Goal: Task Accomplishment & Management: Manage account settings

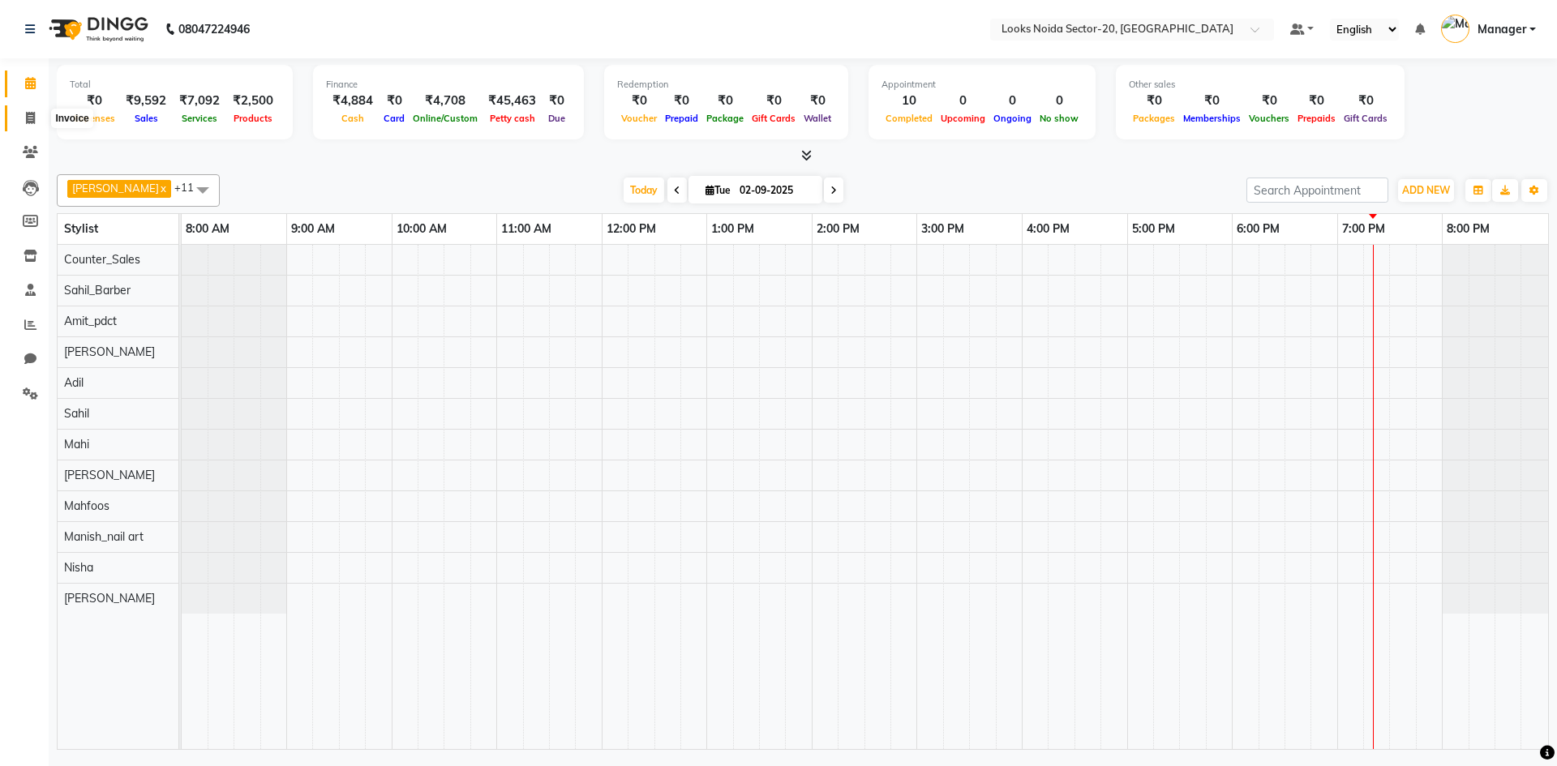
click at [32, 118] on icon at bounding box center [30, 118] width 9 height 12
select select "8646"
select select "service"
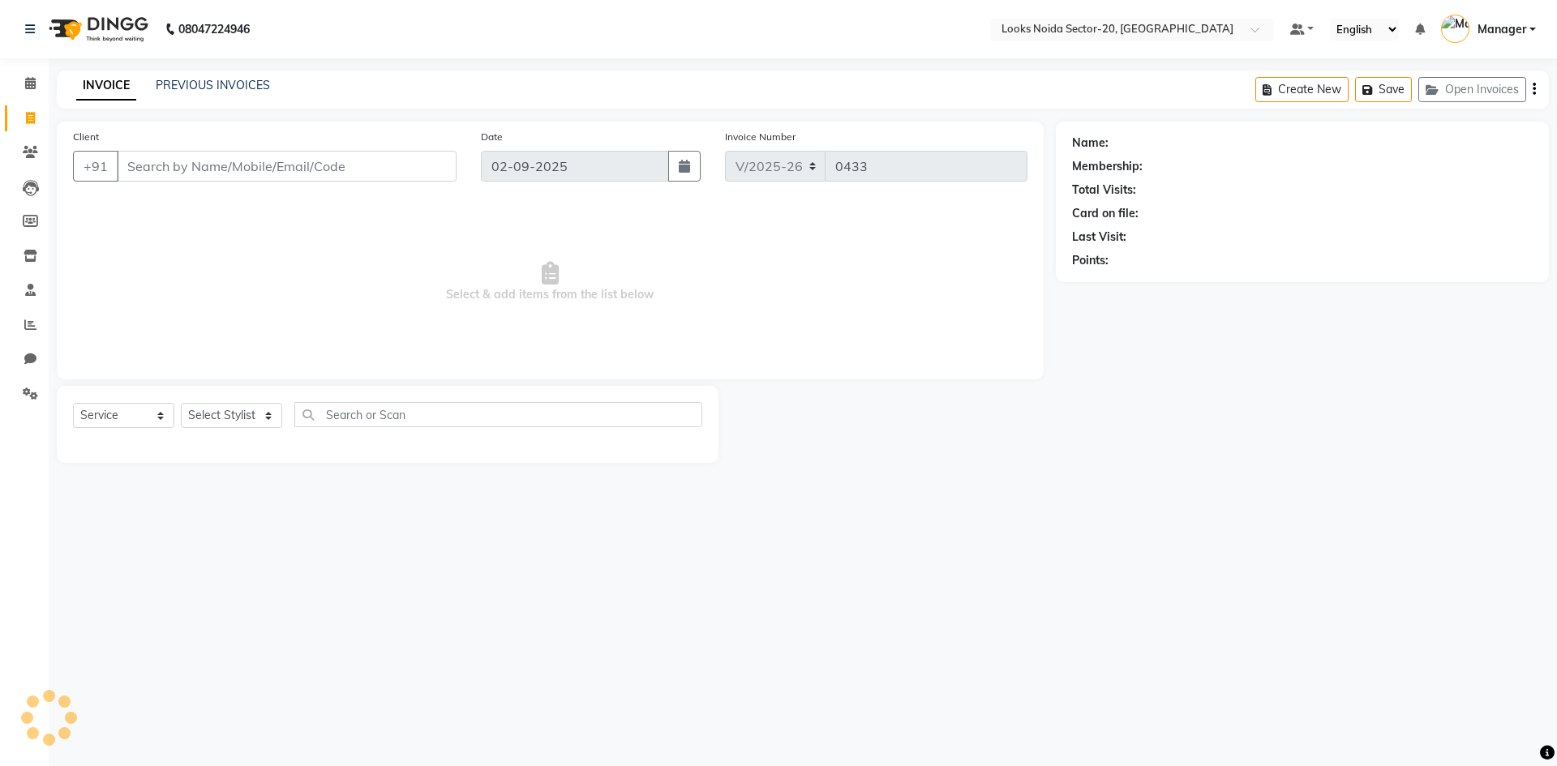
click at [278, 170] on input "Client" at bounding box center [287, 166] width 340 height 31
click at [320, 167] on input "Client" at bounding box center [287, 166] width 340 height 31
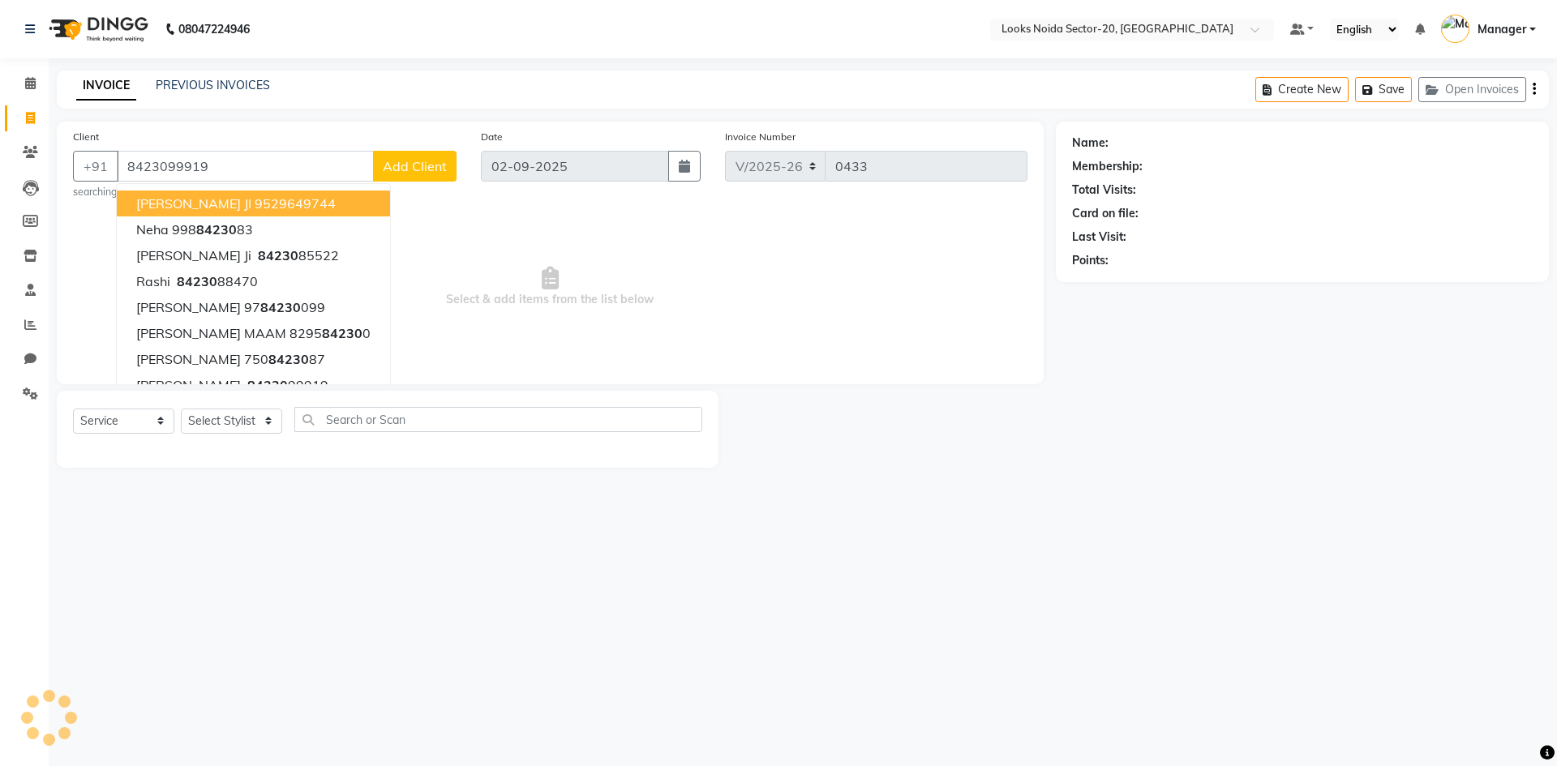
type input "8423099919"
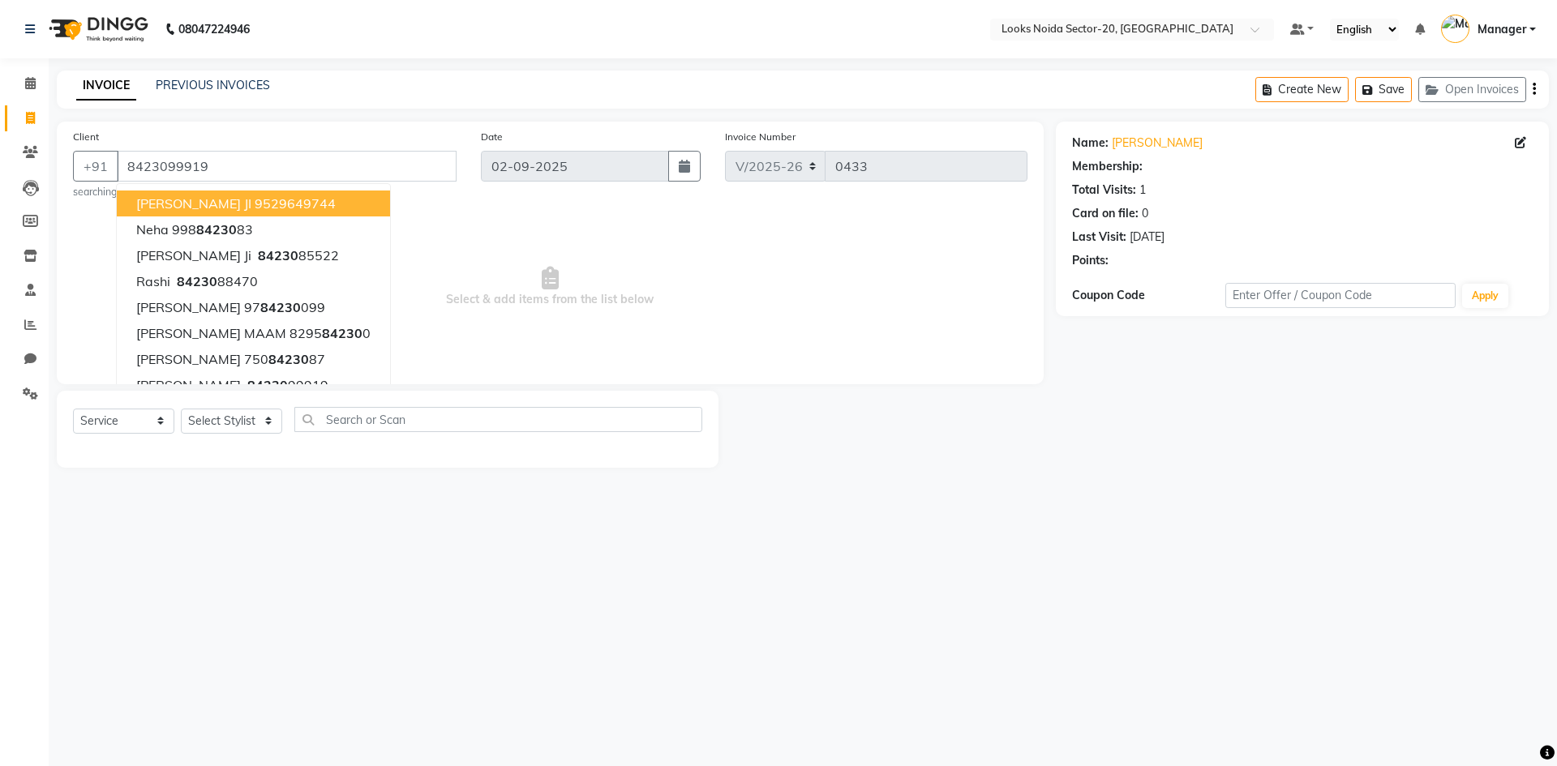
select select "1: Object"
click at [493, 260] on span "Select & add items from the list below" at bounding box center [550, 287] width 954 height 162
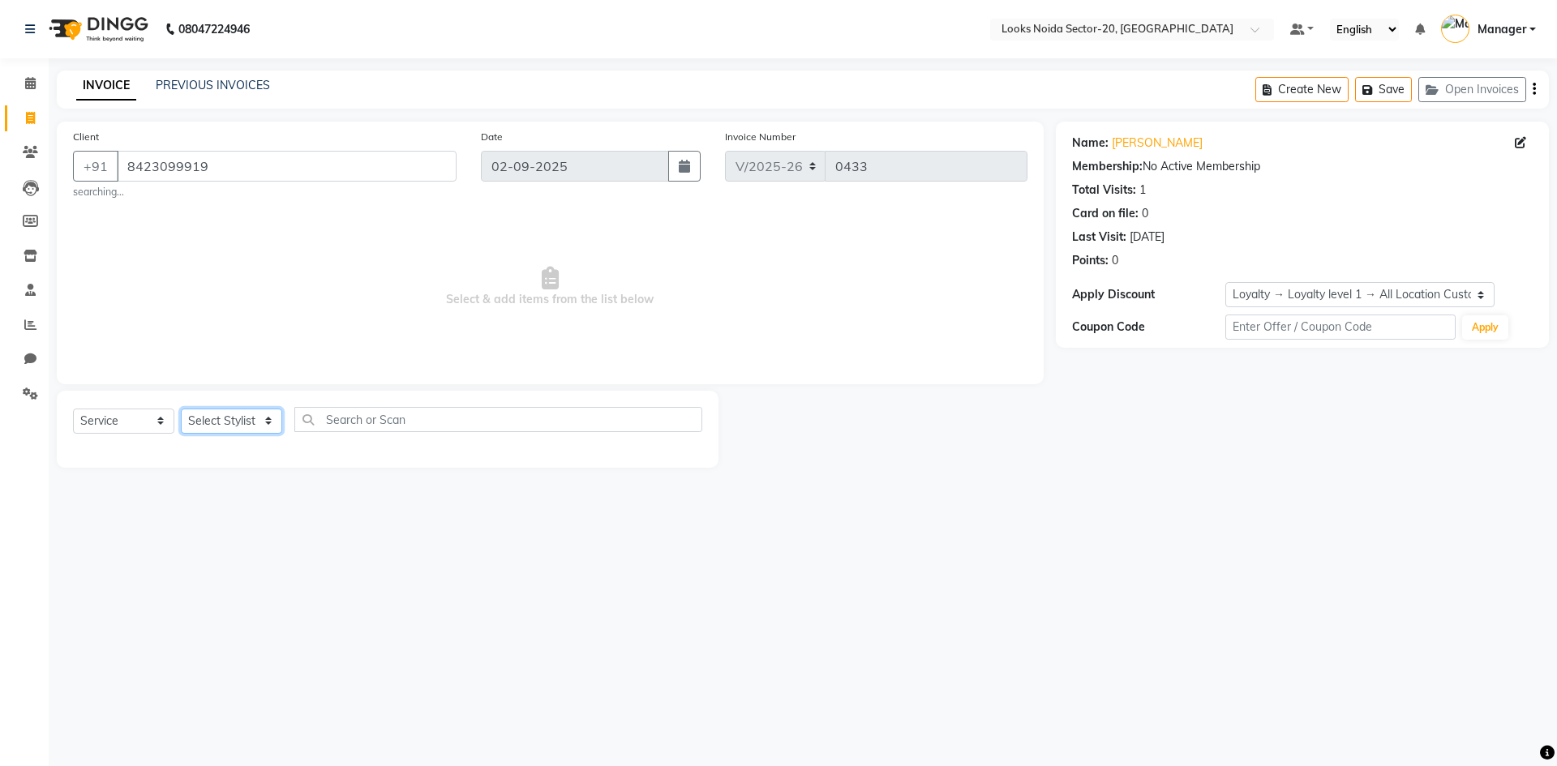
click at [266, 418] on select "Select Stylist Aarti Sharma Adil Amit_pdct Counter_Sales Fardeen Mahfoos Mahi M…" at bounding box center [231, 421] width 101 height 25
select select "86763"
click at [181, 409] on select "Select Stylist Aarti Sharma Adil Amit_pdct Counter_Sales Fardeen Mahfoos Mahi M…" at bounding box center [231, 421] width 101 height 25
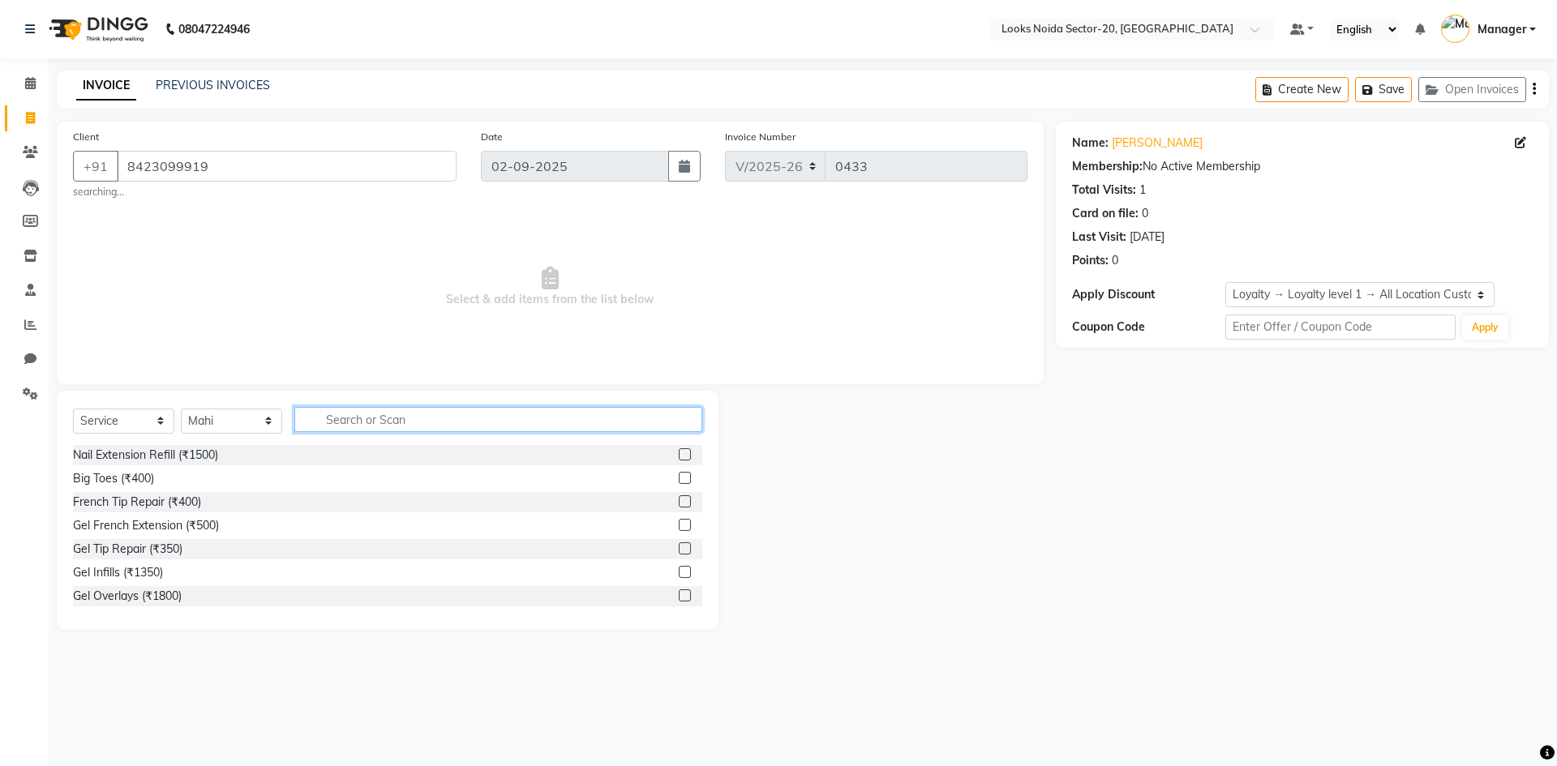
click at [348, 410] on input "text" at bounding box center [498, 419] width 408 height 25
type input "EYE"
click at [679, 479] on label at bounding box center [685, 478] width 12 height 12
click at [679, 479] on input "checkbox" at bounding box center [684, 479] width 11 height 11
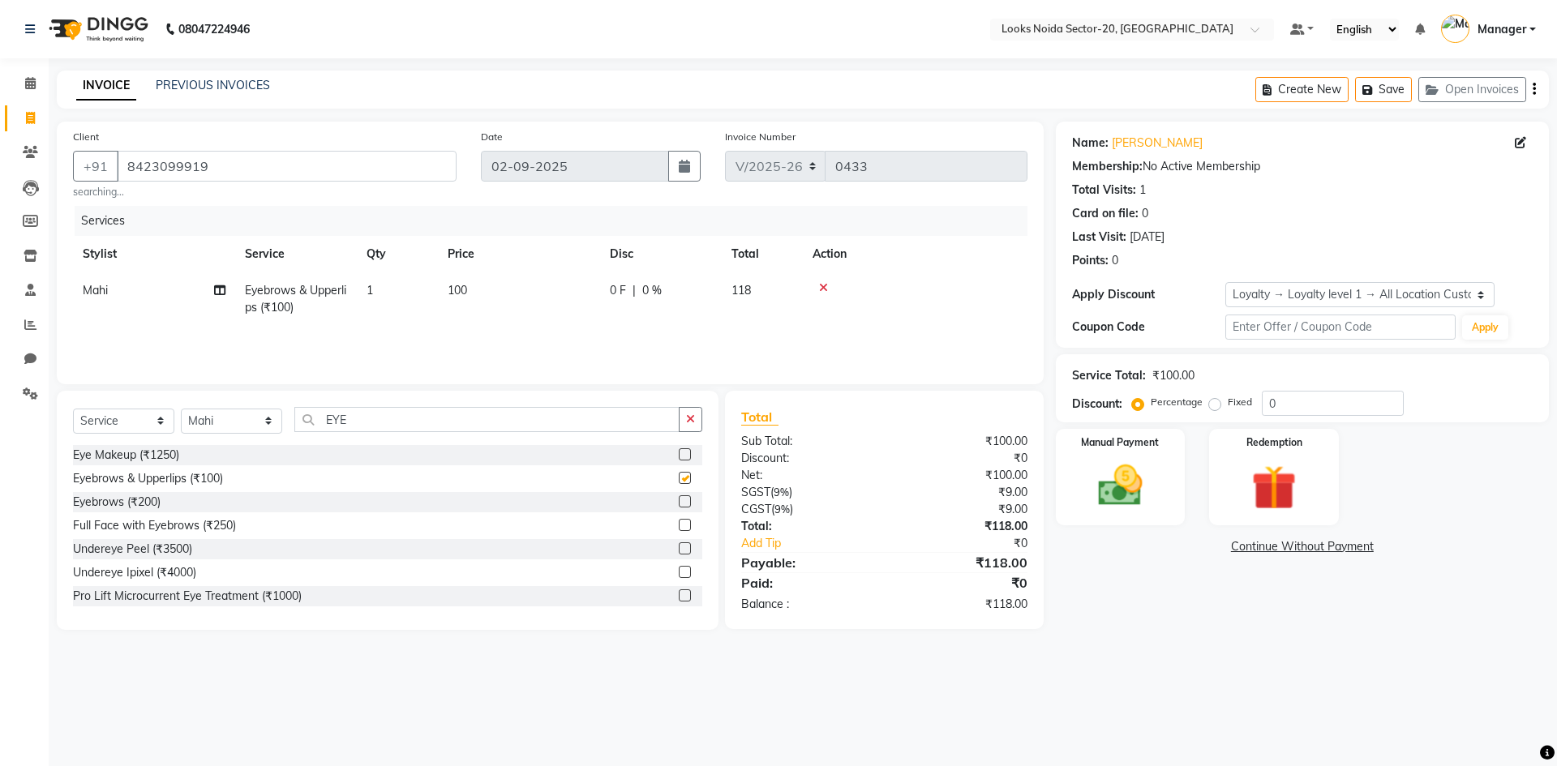
checkbox input "false"
click at [1233, 646] on main "INVOICE PREVIOUS INVOICES Create New Save Open Invoices Client +91 8423099919 s…" at bounding box center [803, 363] width 1508 height 584
click at [1318, 242] on div "Last Visit: 25-07-2025" at bounding box center [1302, 237] width 461 height 17
click at [1118, 514] on div "Manual Payment" at bounding box center [1120, 477] width 135 height 100
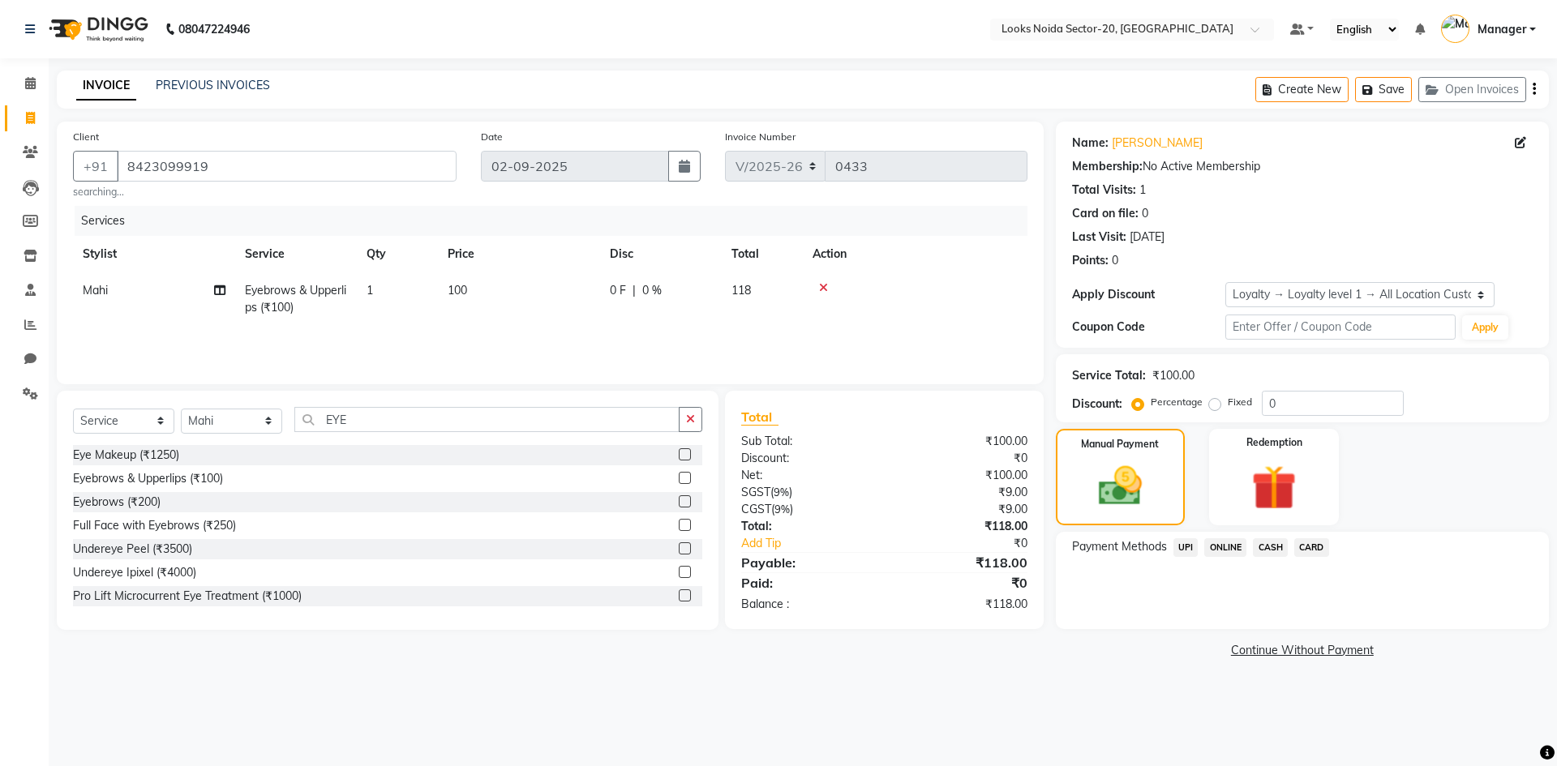
click at [1192, 553] on span "UPI" at bounding box center [1185, 547] width 25 height 19
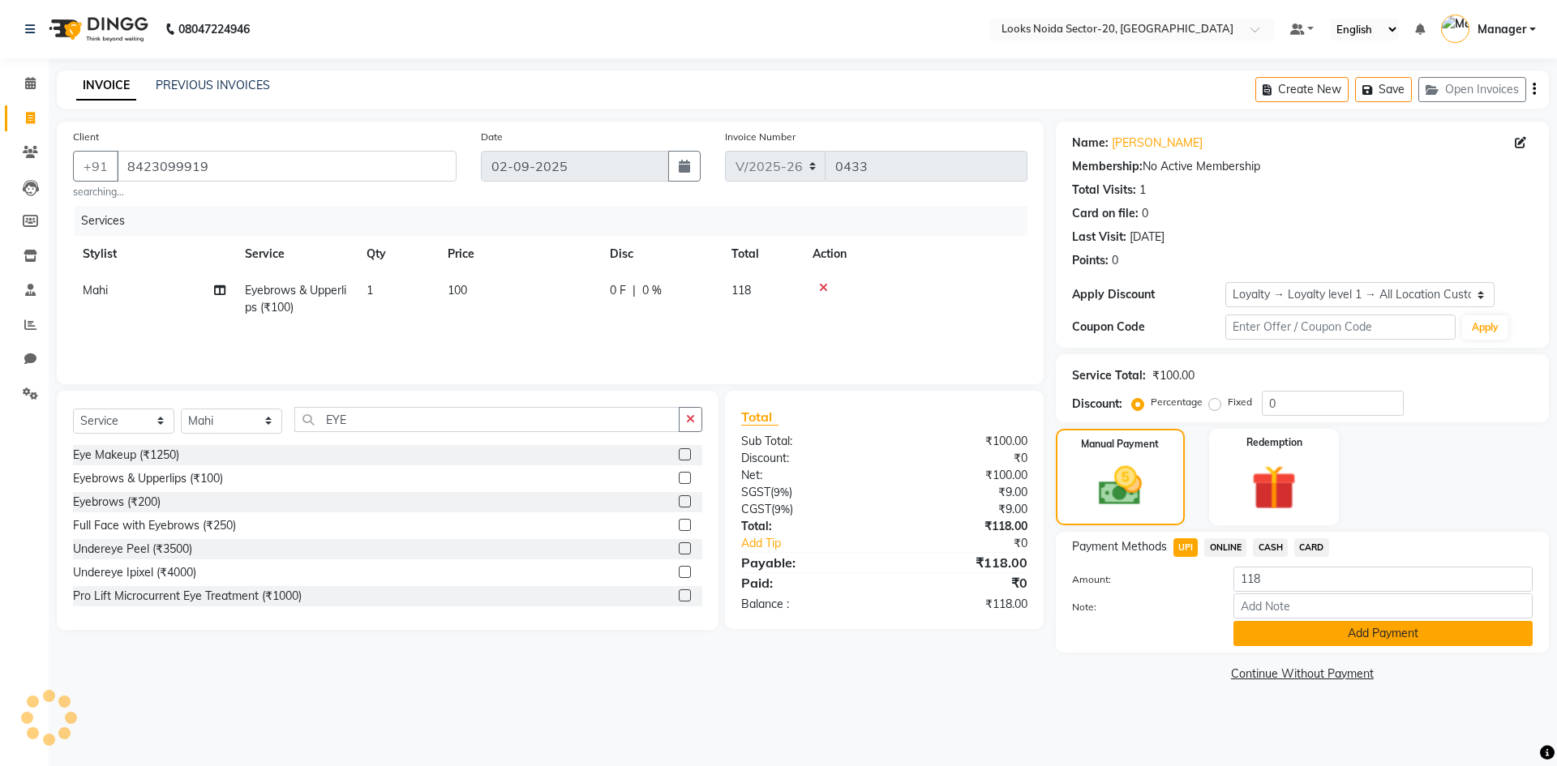
click at [1272, 631] on button "Add Payment" at bounding box center [1382, 633] width 299 height 25
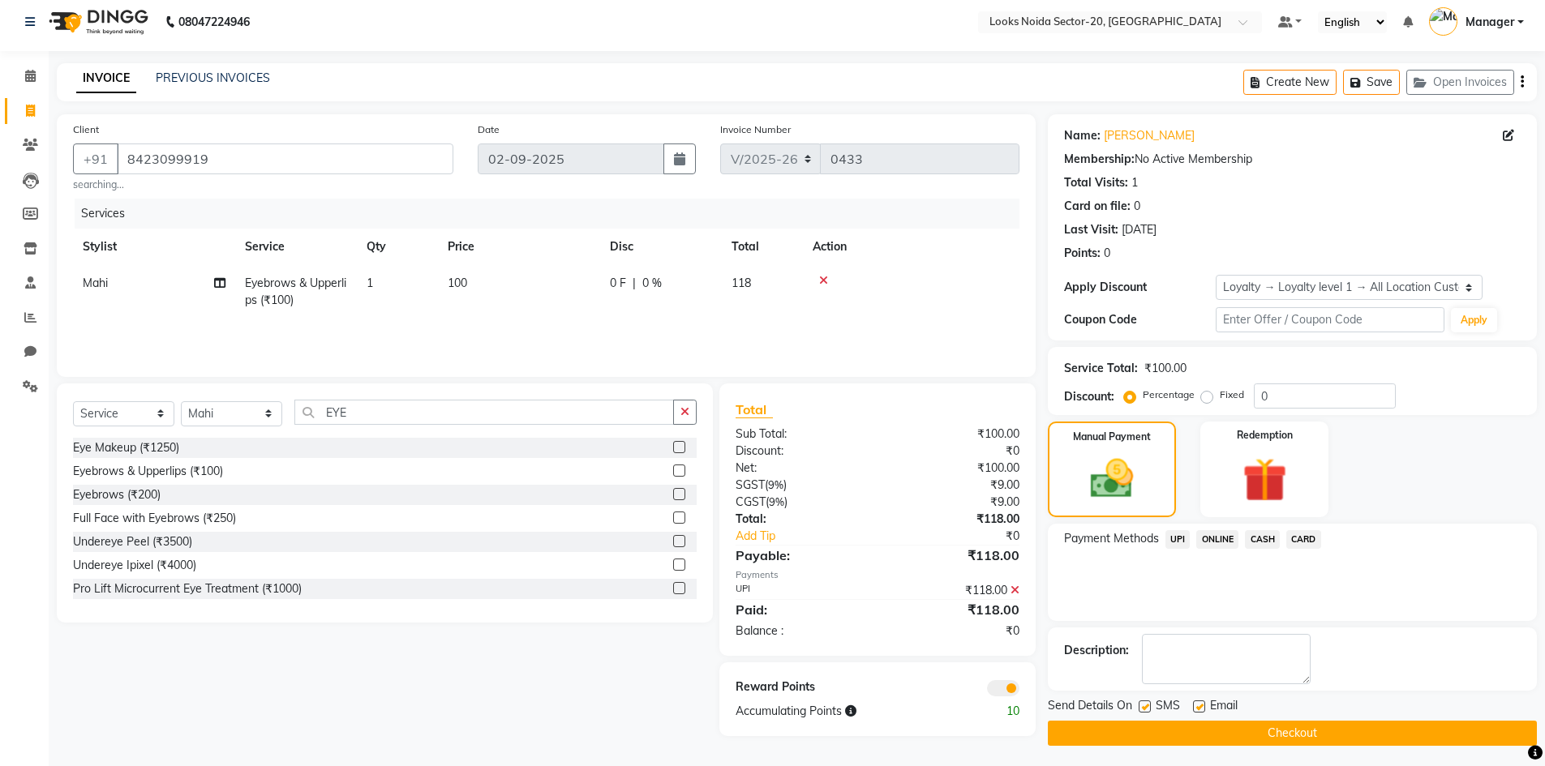
scroll to position [11, 0]
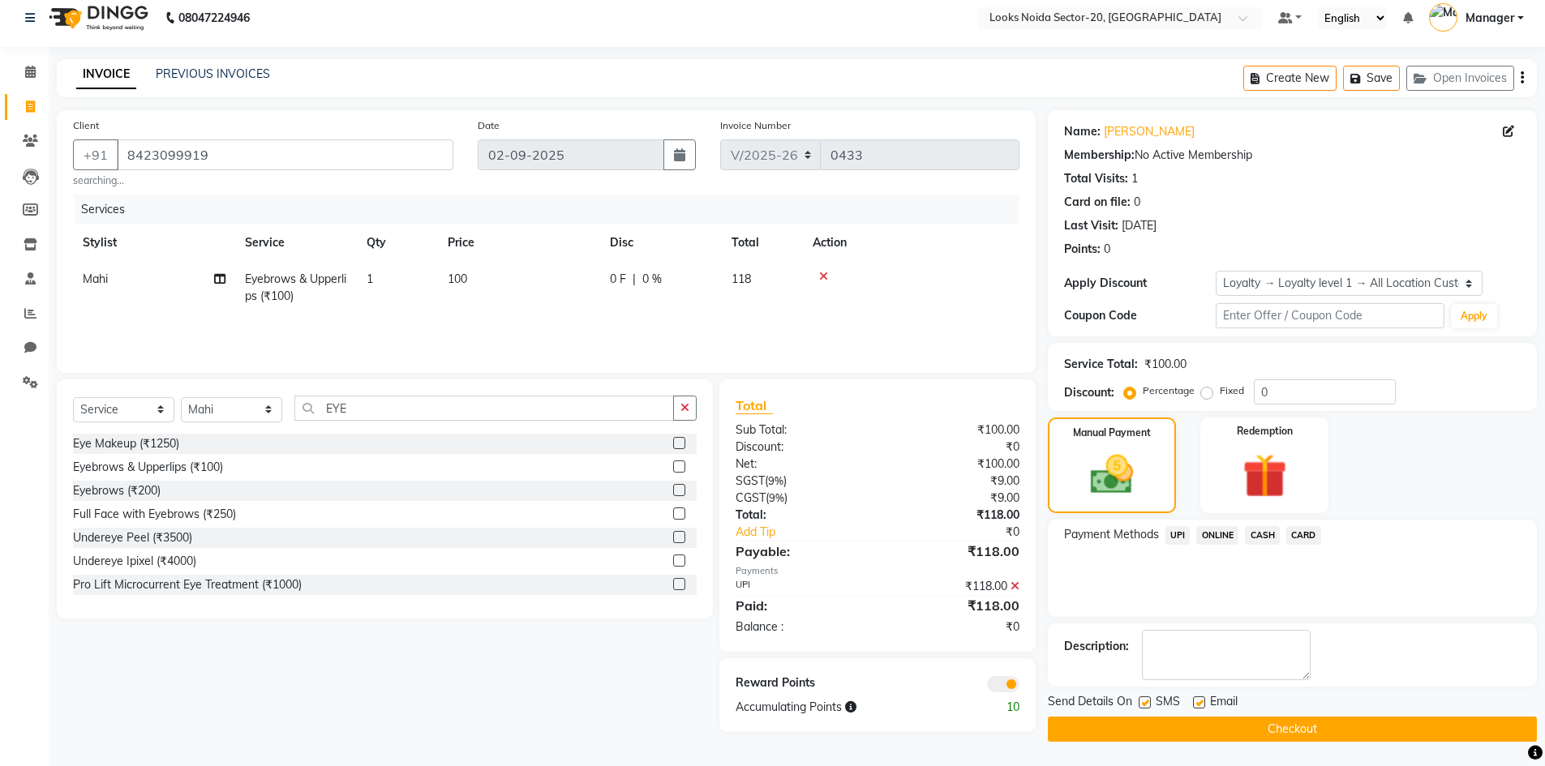
click at [1002, 688] on span at bounding box center [1003, 684] width 32 height 16
click at [1019, 687] on input "checkbox" at bounding box center [1019, 687] width 0 height 0
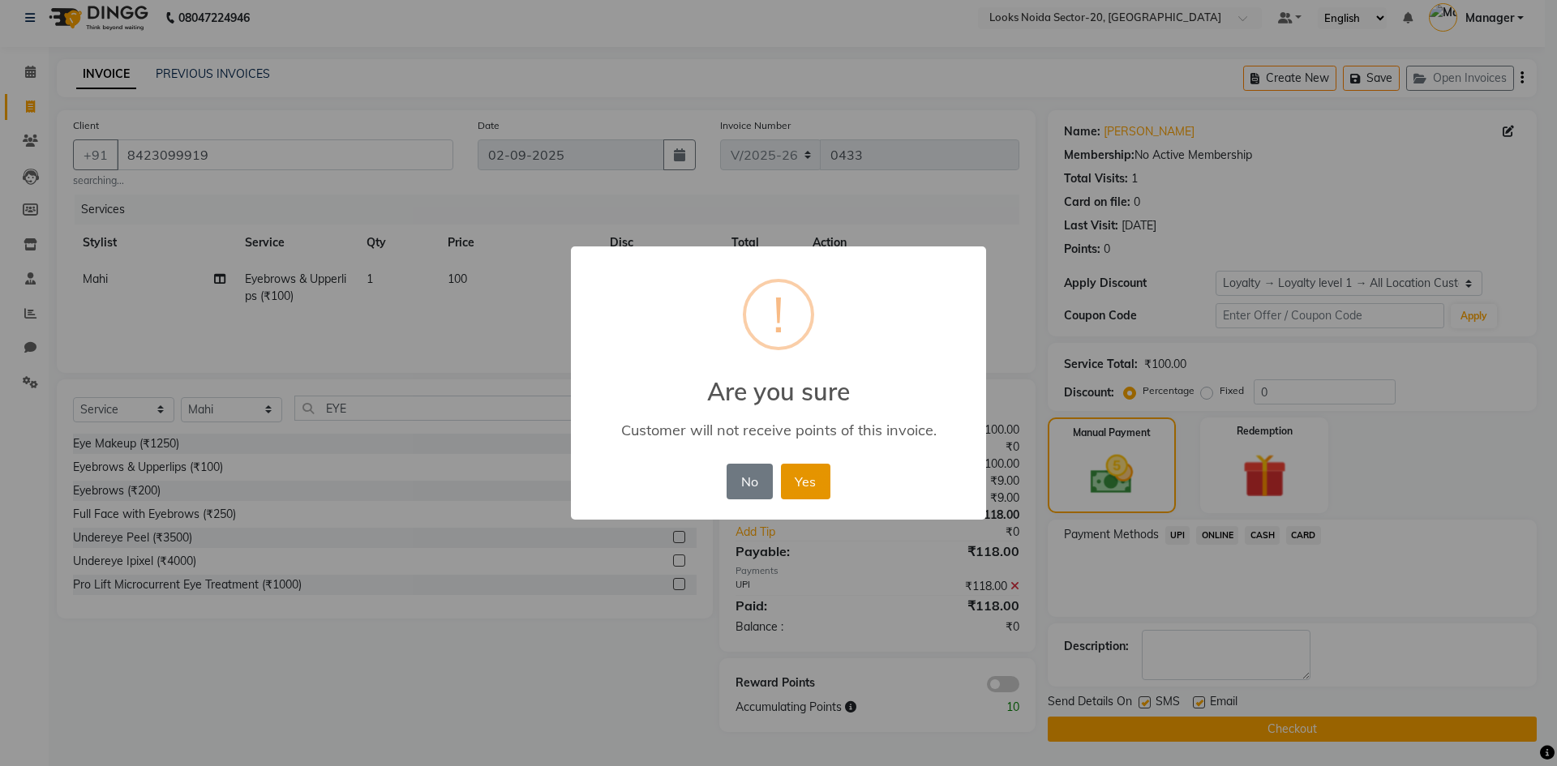
click at [826, 472] on button "Yes" at bounding box center [805, 482] width 49 height 36
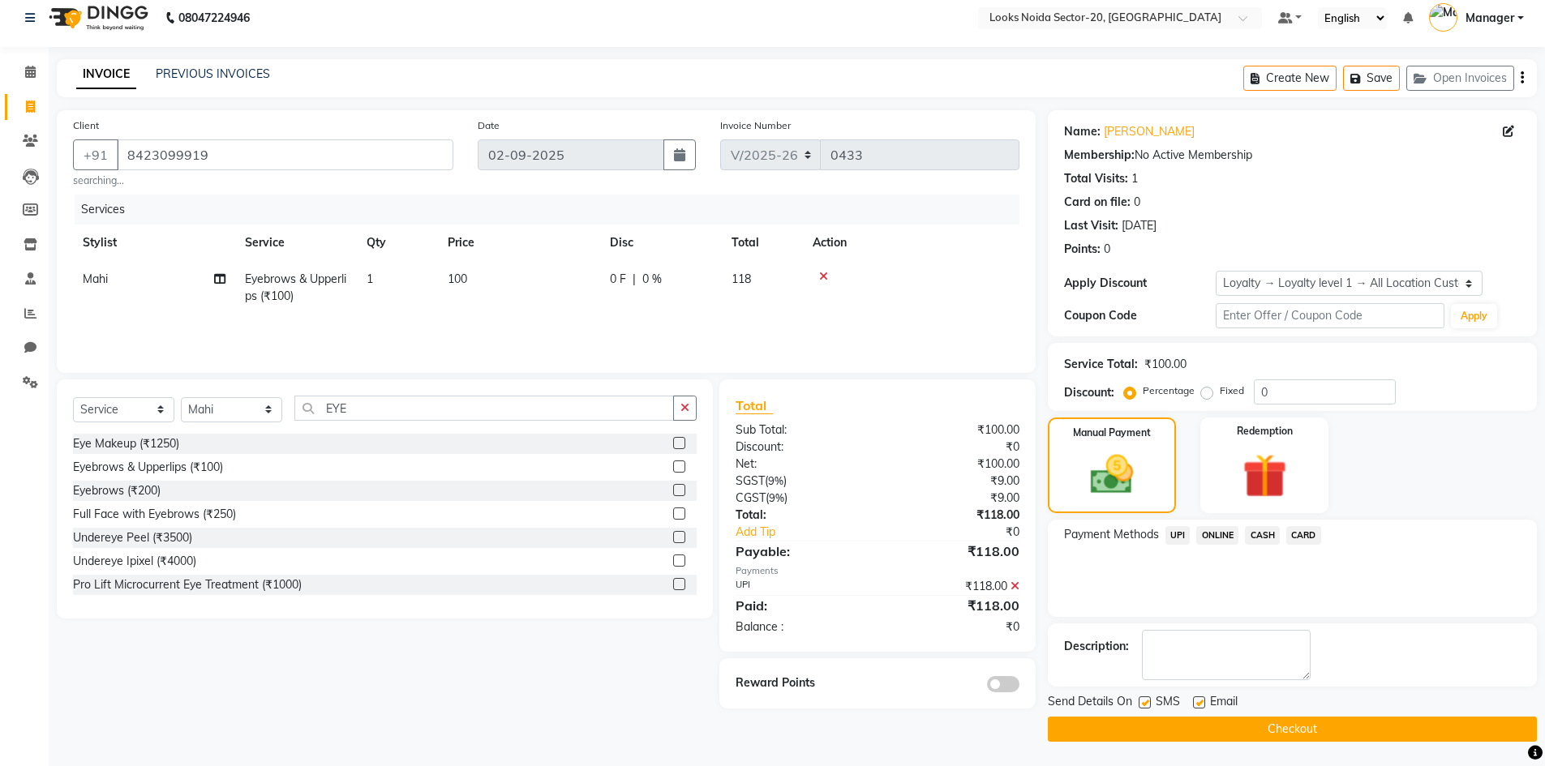
click at [1336, 731] on button "Checkout" at bounding box center [1292, 729] width 489 height 25
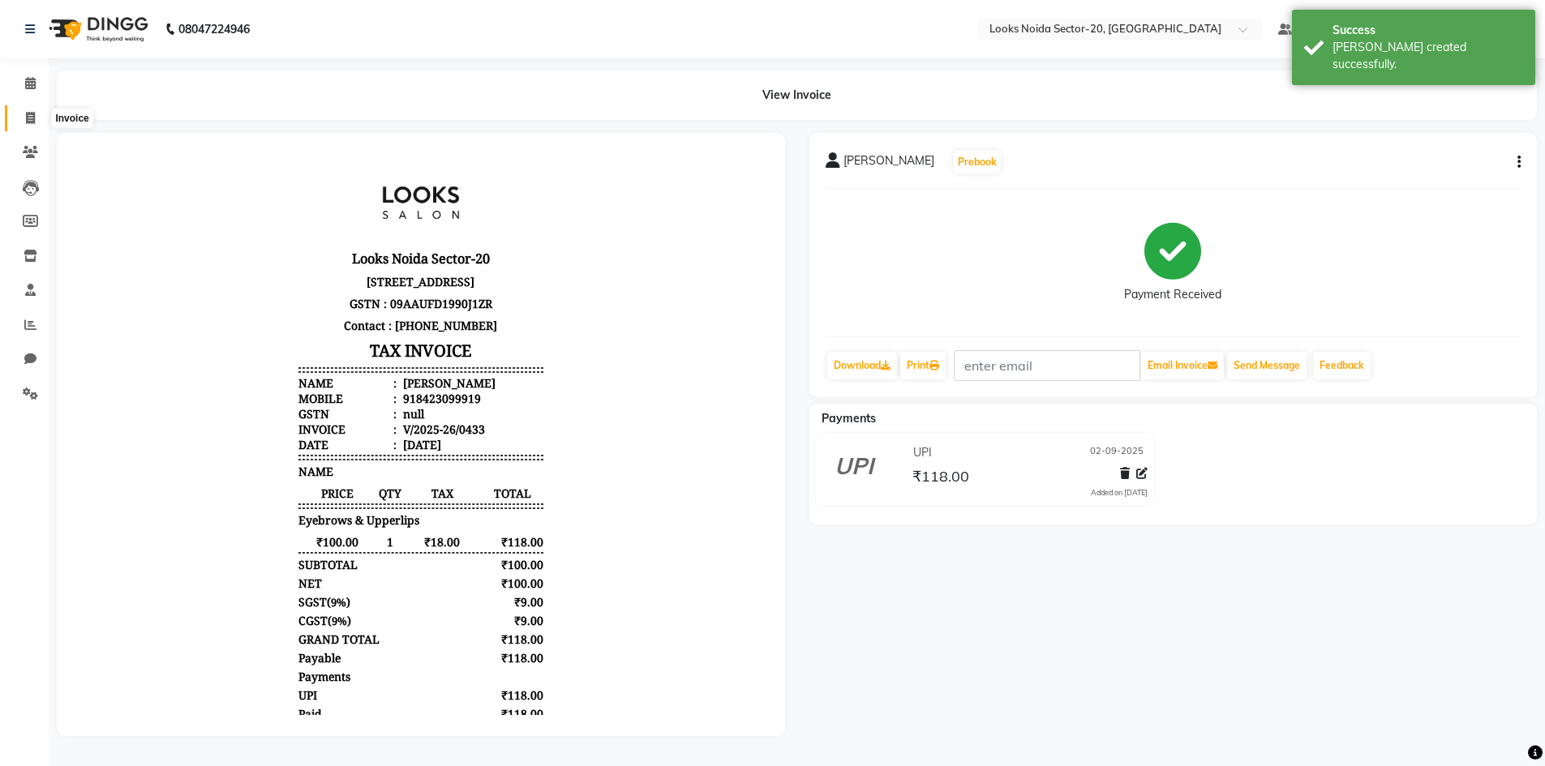
click at [27, 118] on icon at bounding box center [30, 118] width 9 height 12
select select "service"
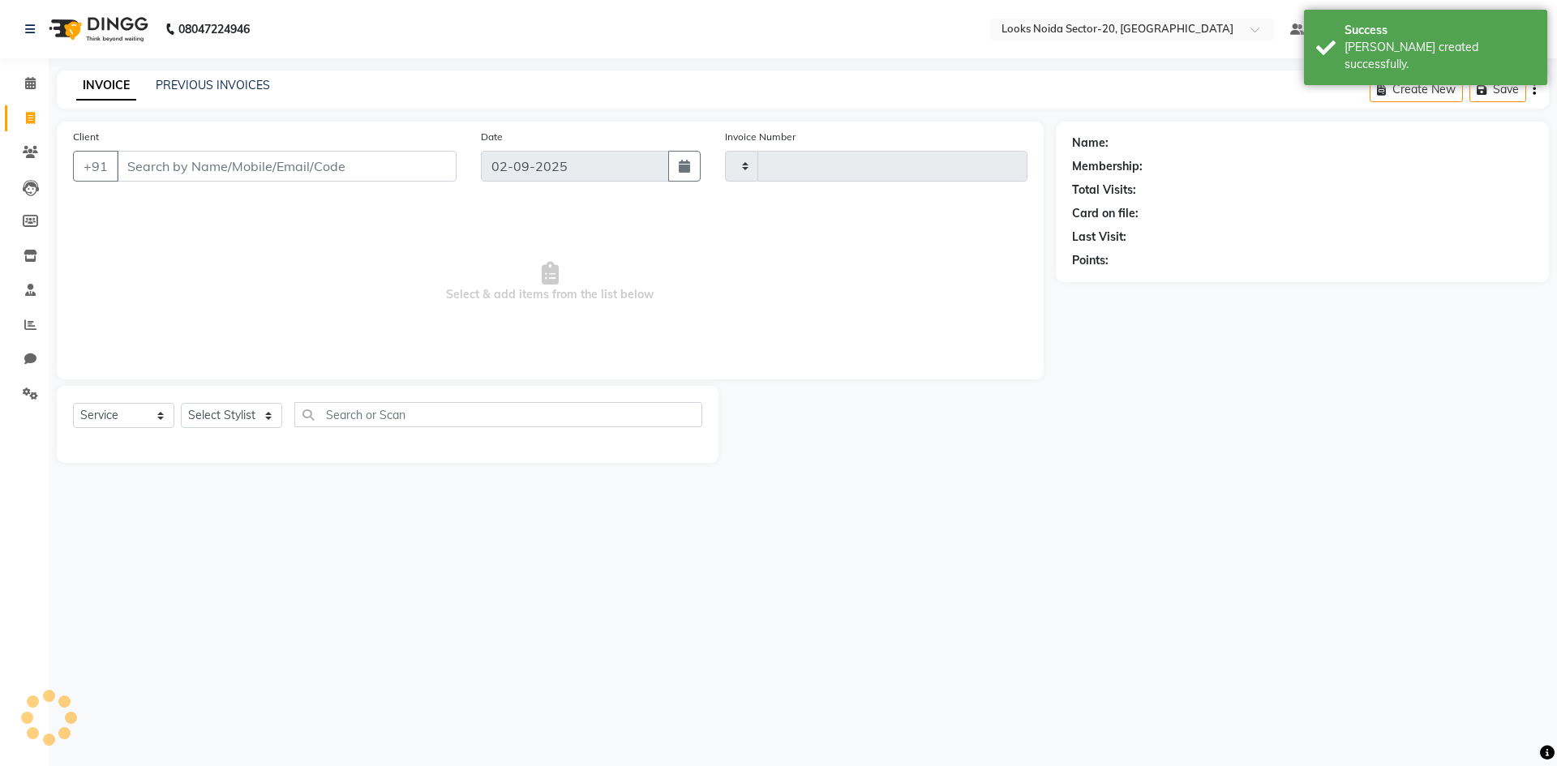
type input "0434"
select select "8646"
click at [209, 169] on input "Client" at bounding box center [287, 166] width 340 height 31
click at [211, 78] on link "PREVIOUS INVOICES" at bounding box center [213, 85] width 114 height 15
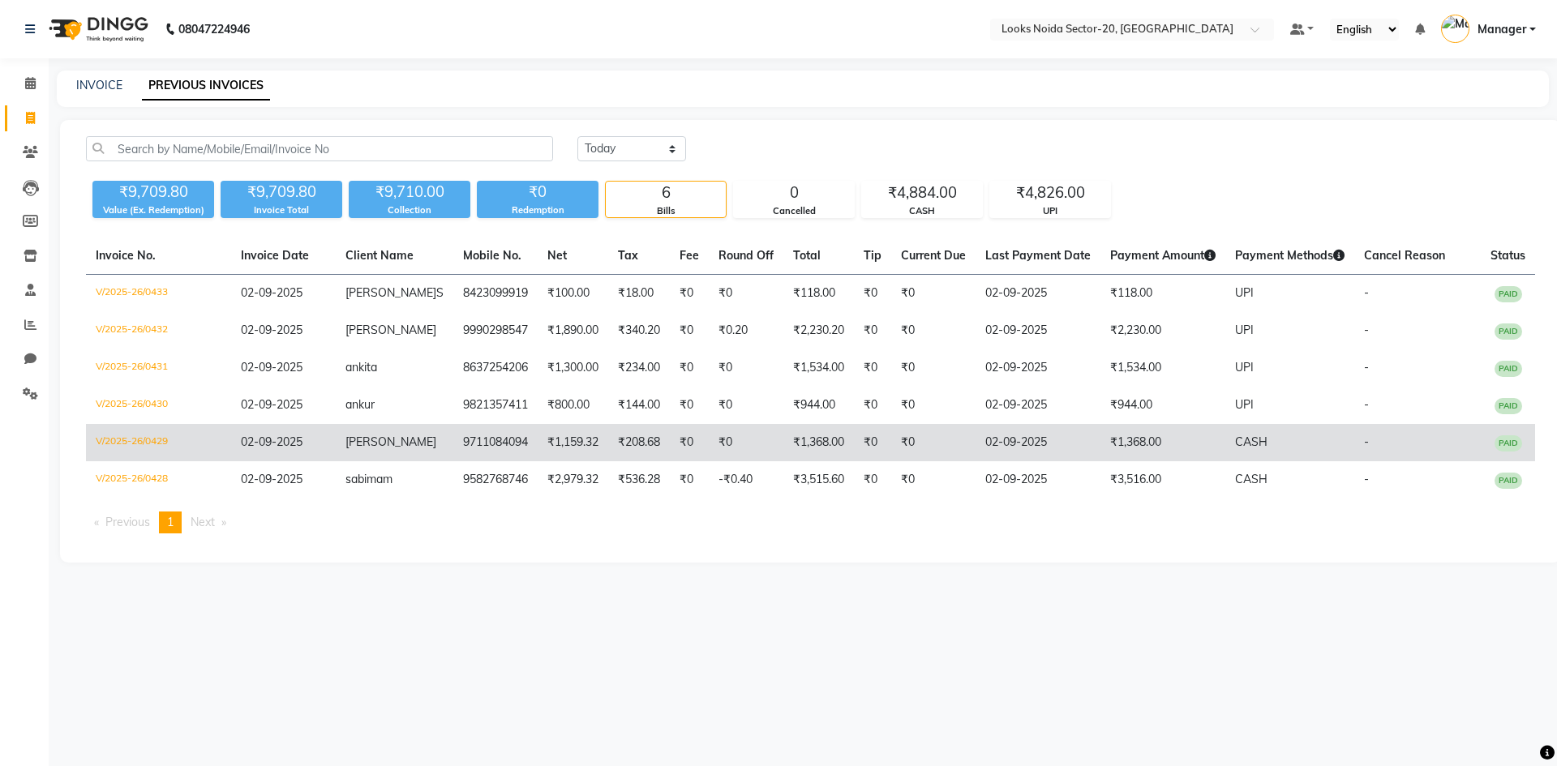
click at [608, 433] on td "₹208.68" at bounding box center [639, 442] width 62 height 37
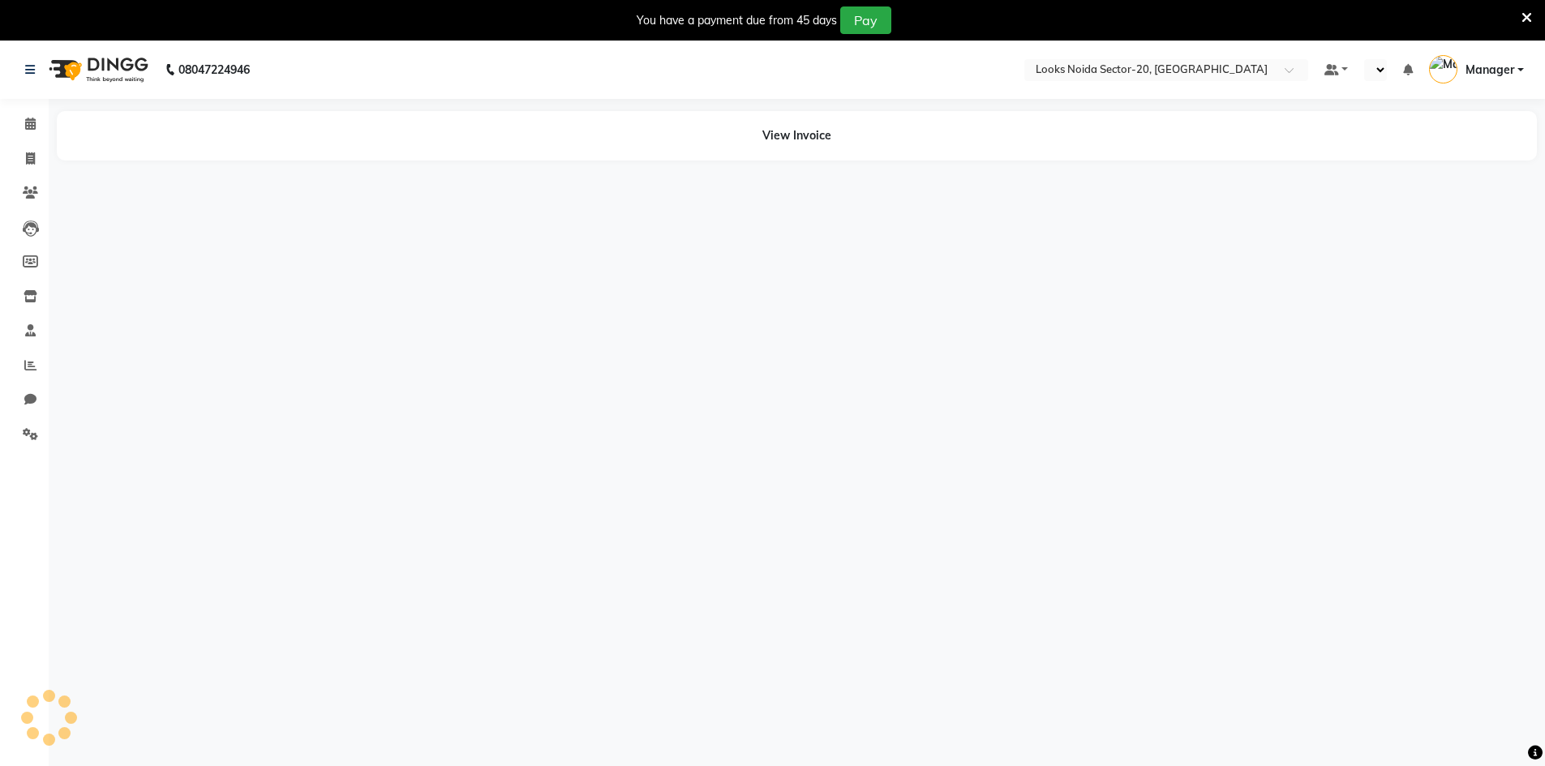
select select "en"
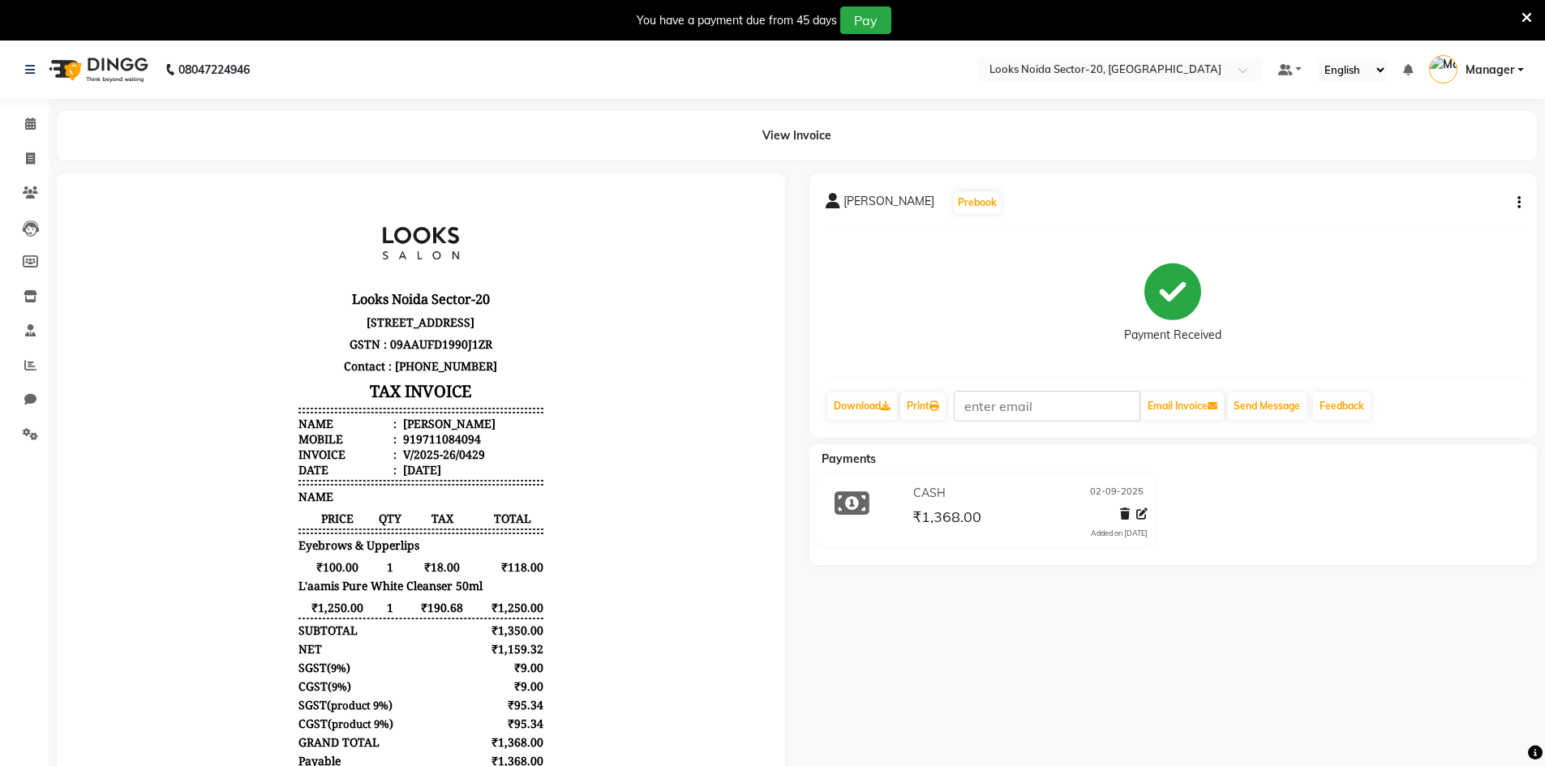
click at [1528, 17] on icon at bounding box center [1526, 18] width 11 height 15
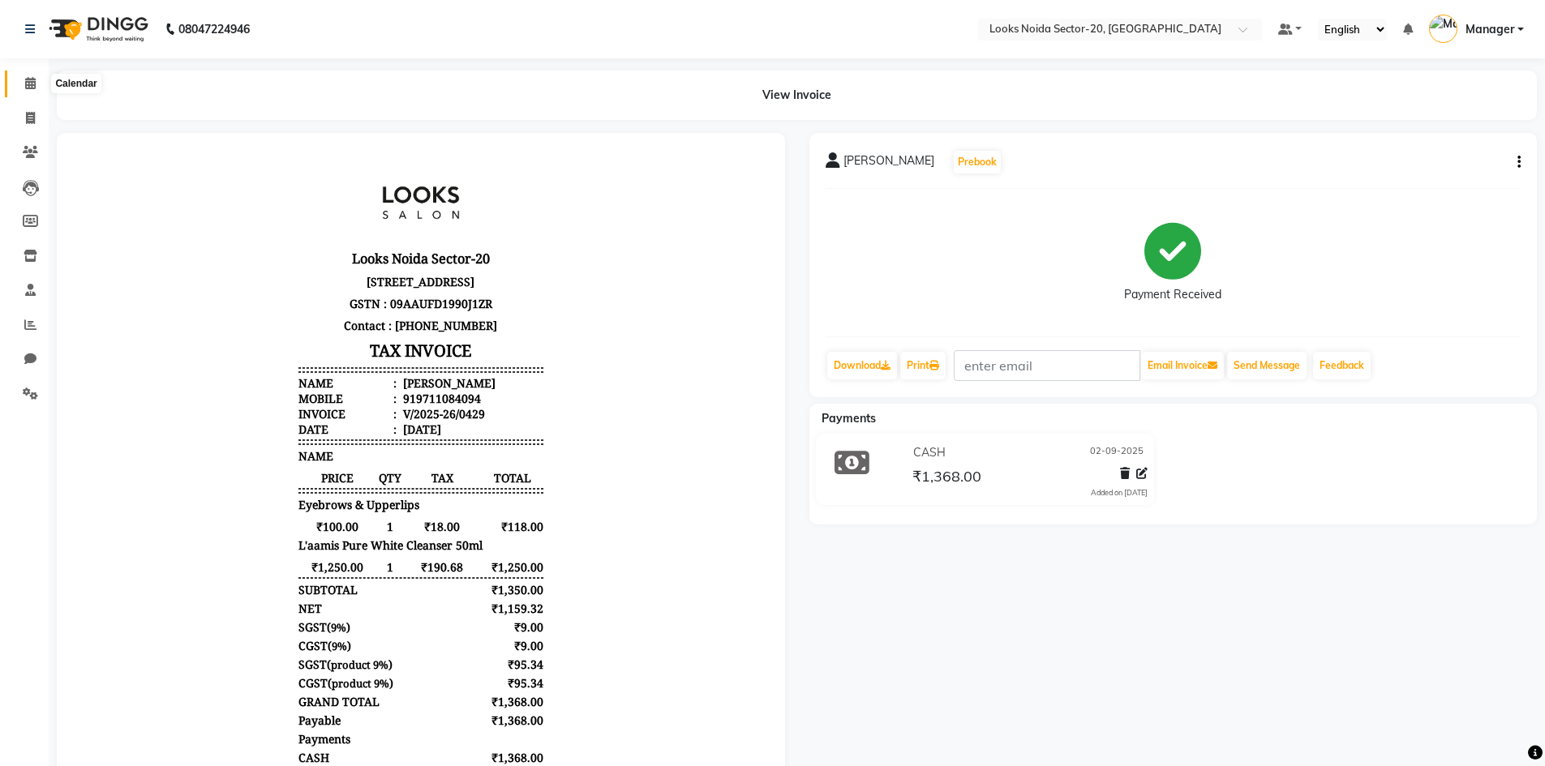
click at [24, 79] on span at bounding box center [30, 84] width 28 height 19
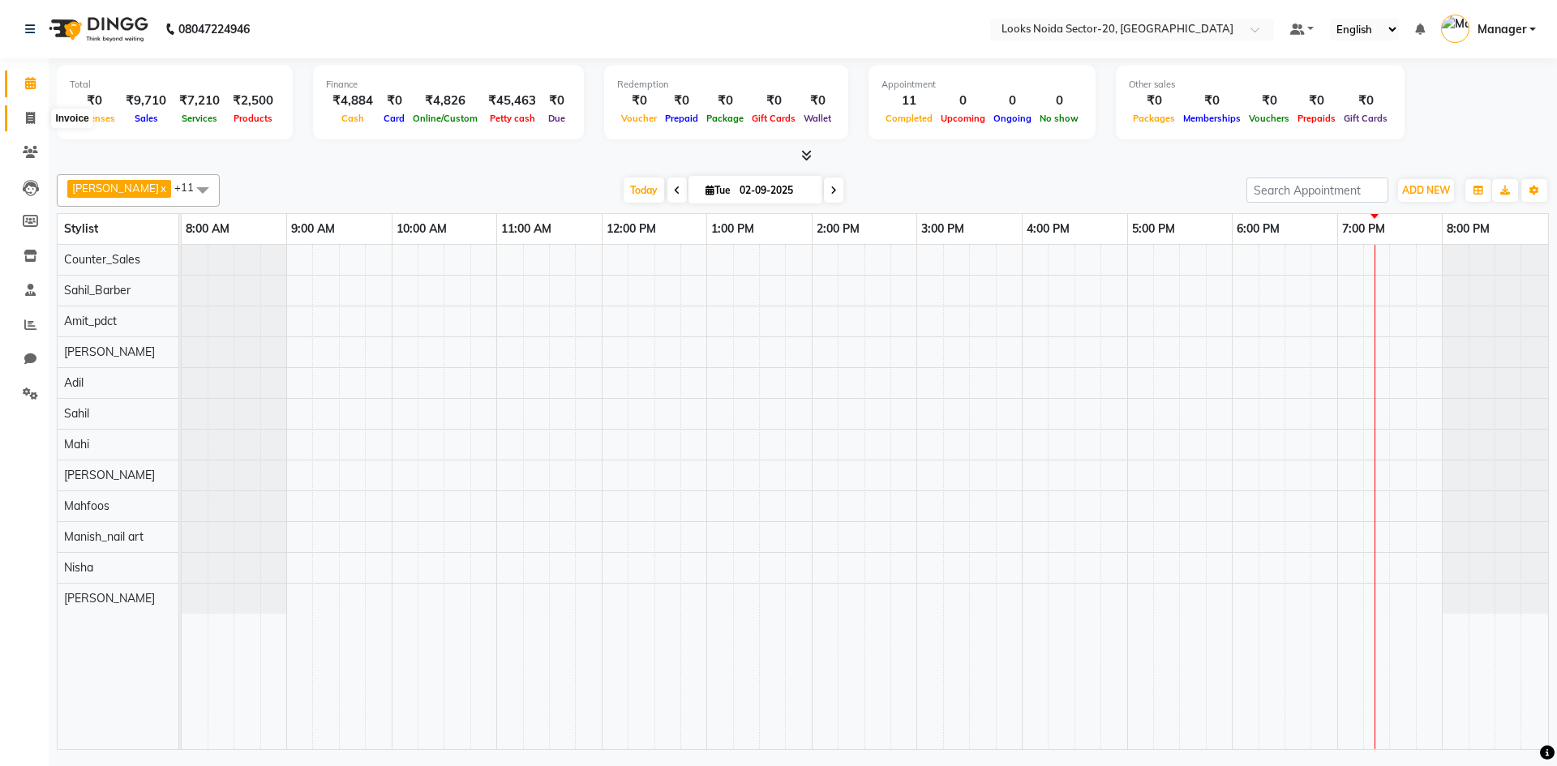
click at [26, 116] on icon at bounding box center [30, 118] width 9 height 12
select select "8646"
select select "service"
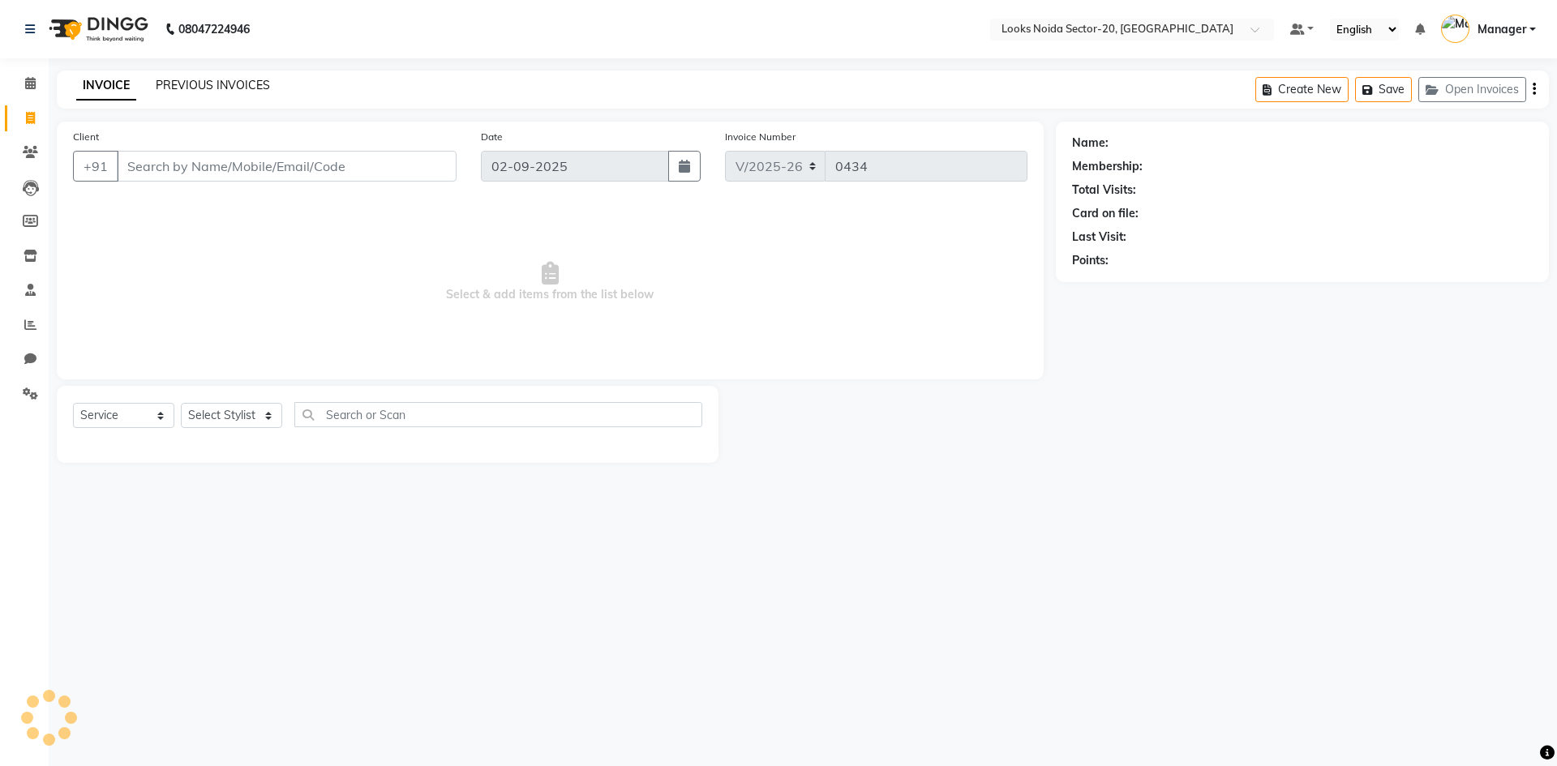
click at [260, 84] on link "PREVIOUS INVOICES" at bounding box center [213, 85] width 114 height 15
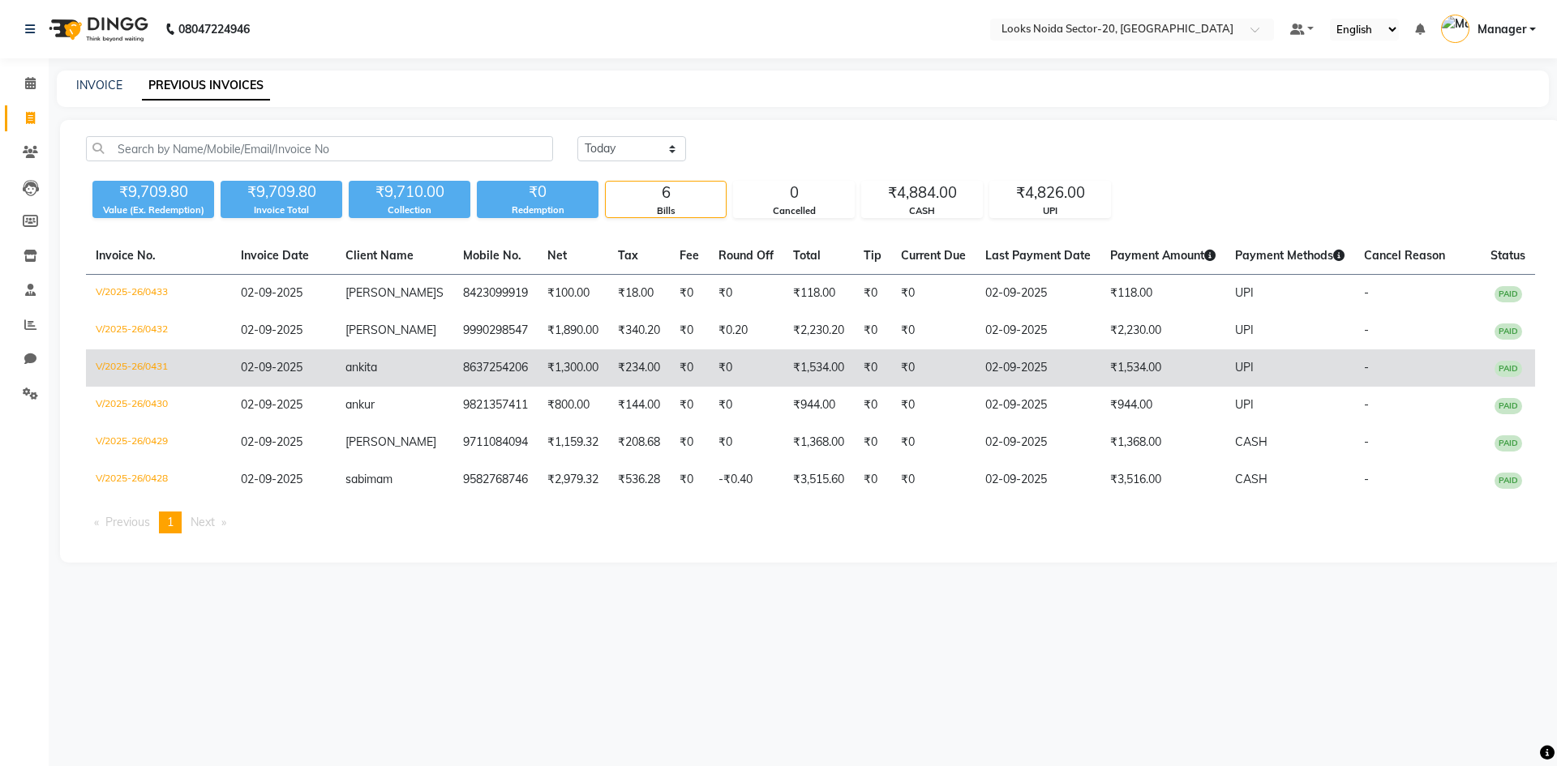
click at [402, 367] on td "ankita" at bounding box center [395, 368] width 118 height 37
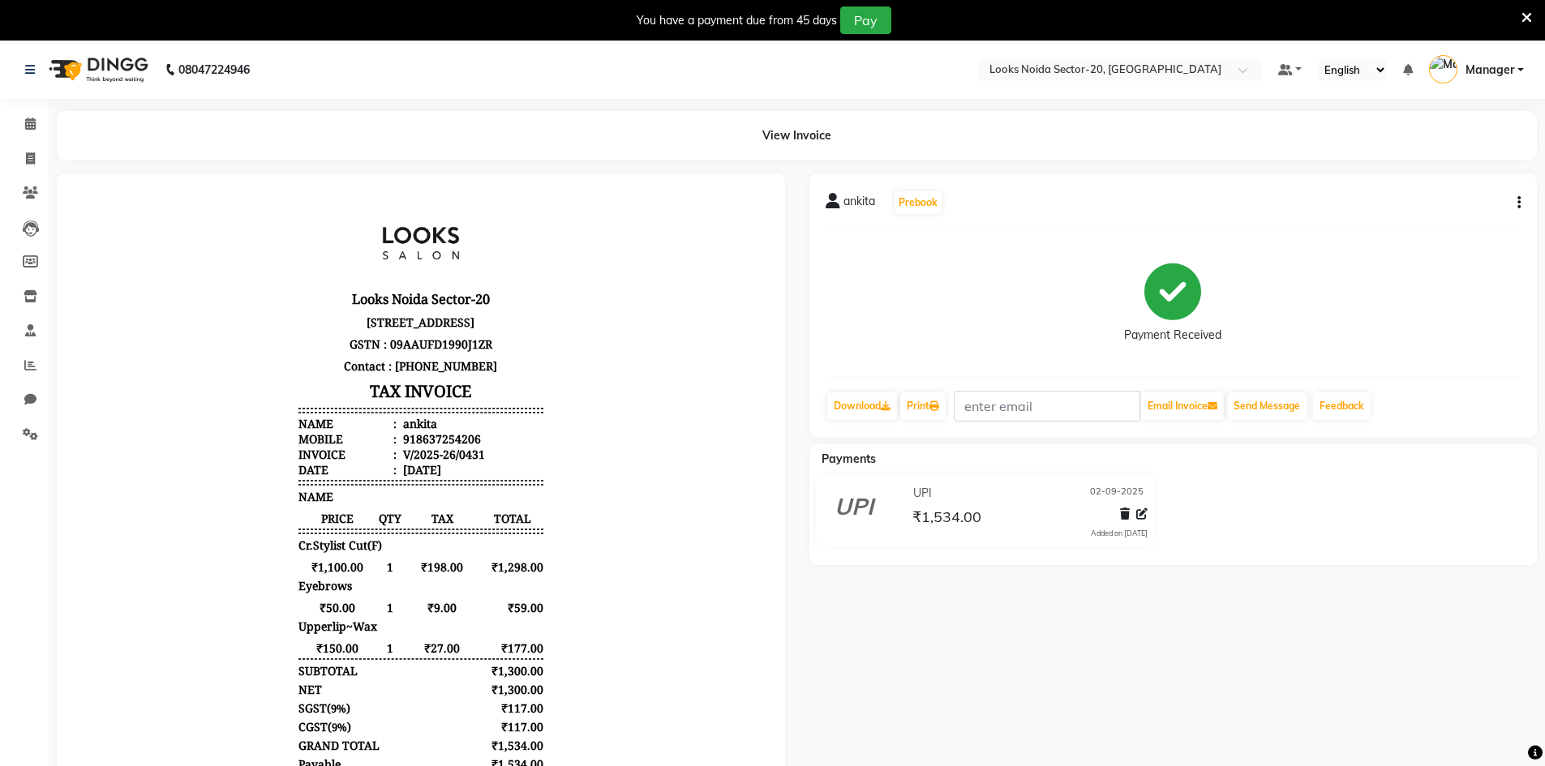
scroll to position [13, 0]
drag, startPoint x: 471, startPoint y: 441, endPoint x: 402, endPoint y: 435, distance: 69.2
click at [402, 435] on li "Mobile : 918637254206" at bounding box center [420, 438] width 245 height 15
copy div "8637254206"
click at [18, 66] on div "08047224946" at bounding box center [137, 69] width 249 height 45
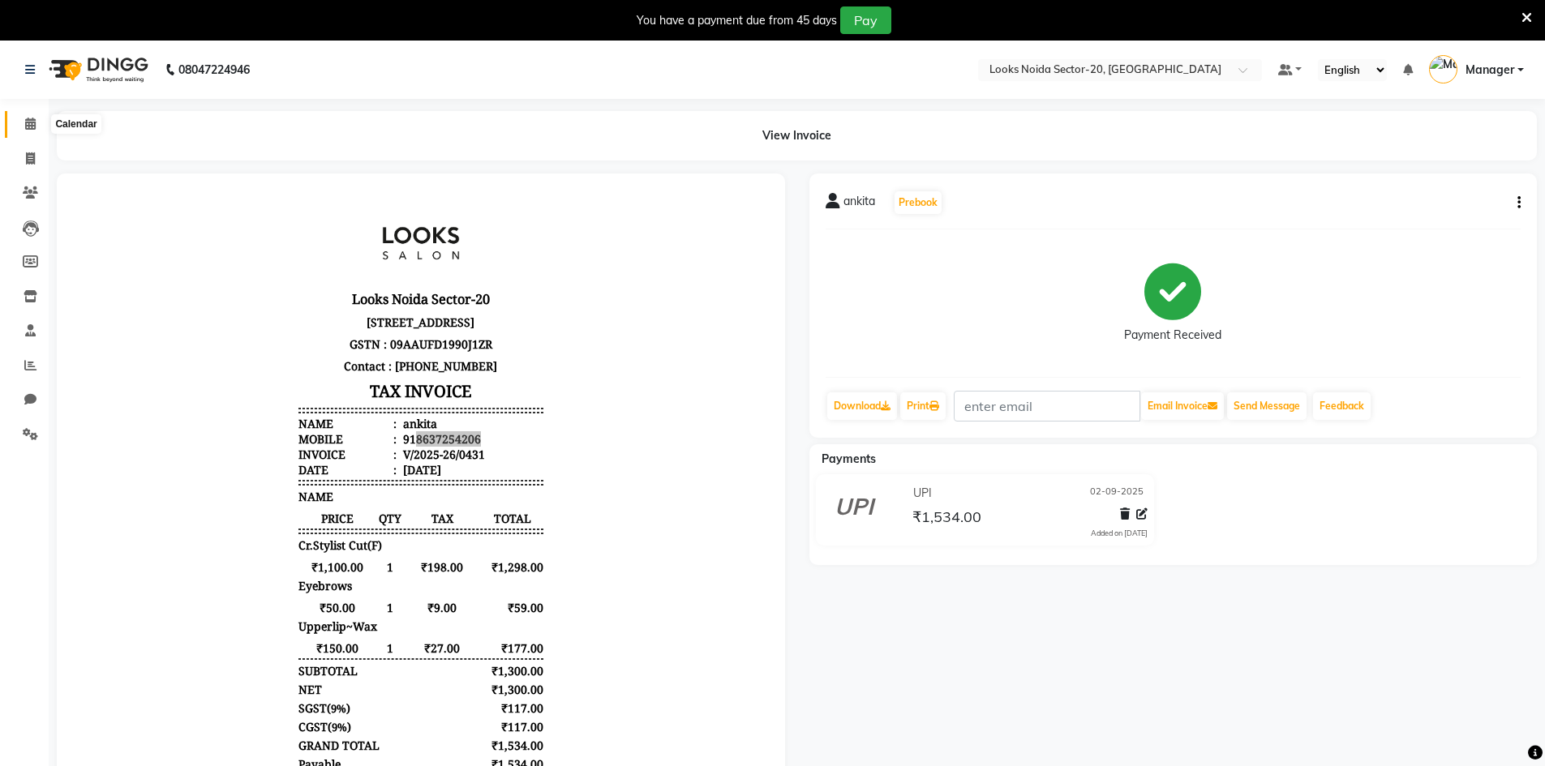
click at [33, 128] on icon at bounding box center [30, 124] width 11 height 12
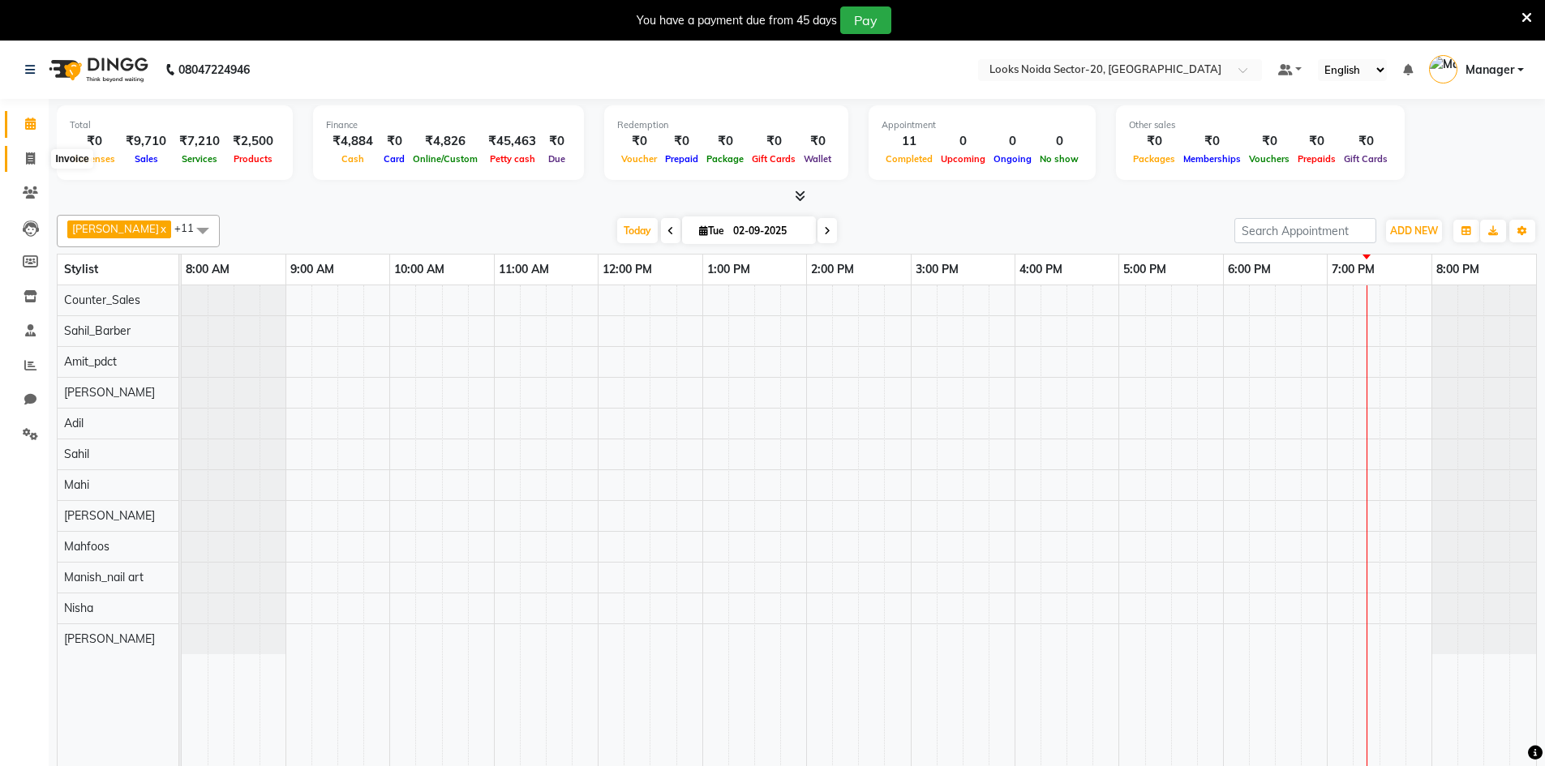
drag, startPoint x: 29, startPoint y: 156, endPoint x: 39, endPoint y: 170, distance: 17.5
click at [29, 157] on icon at bounding box center [30, 158] width 9 height 12
select select "8646"
select select "service"
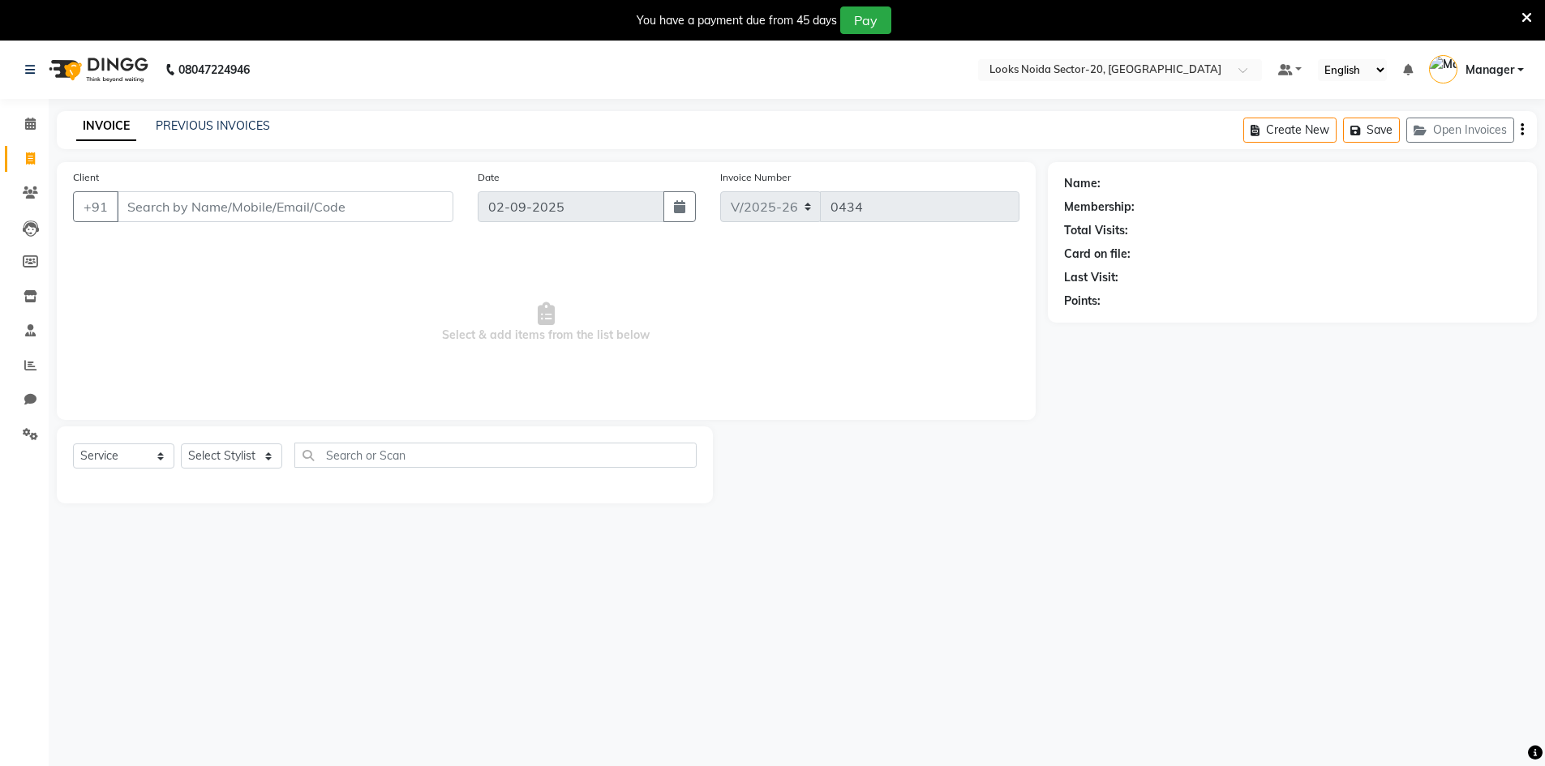
click at [208, 218] on input "Client" at bounding box center [285, 206] width 337 height 31
type input "8637254206"
select select "1: Object"
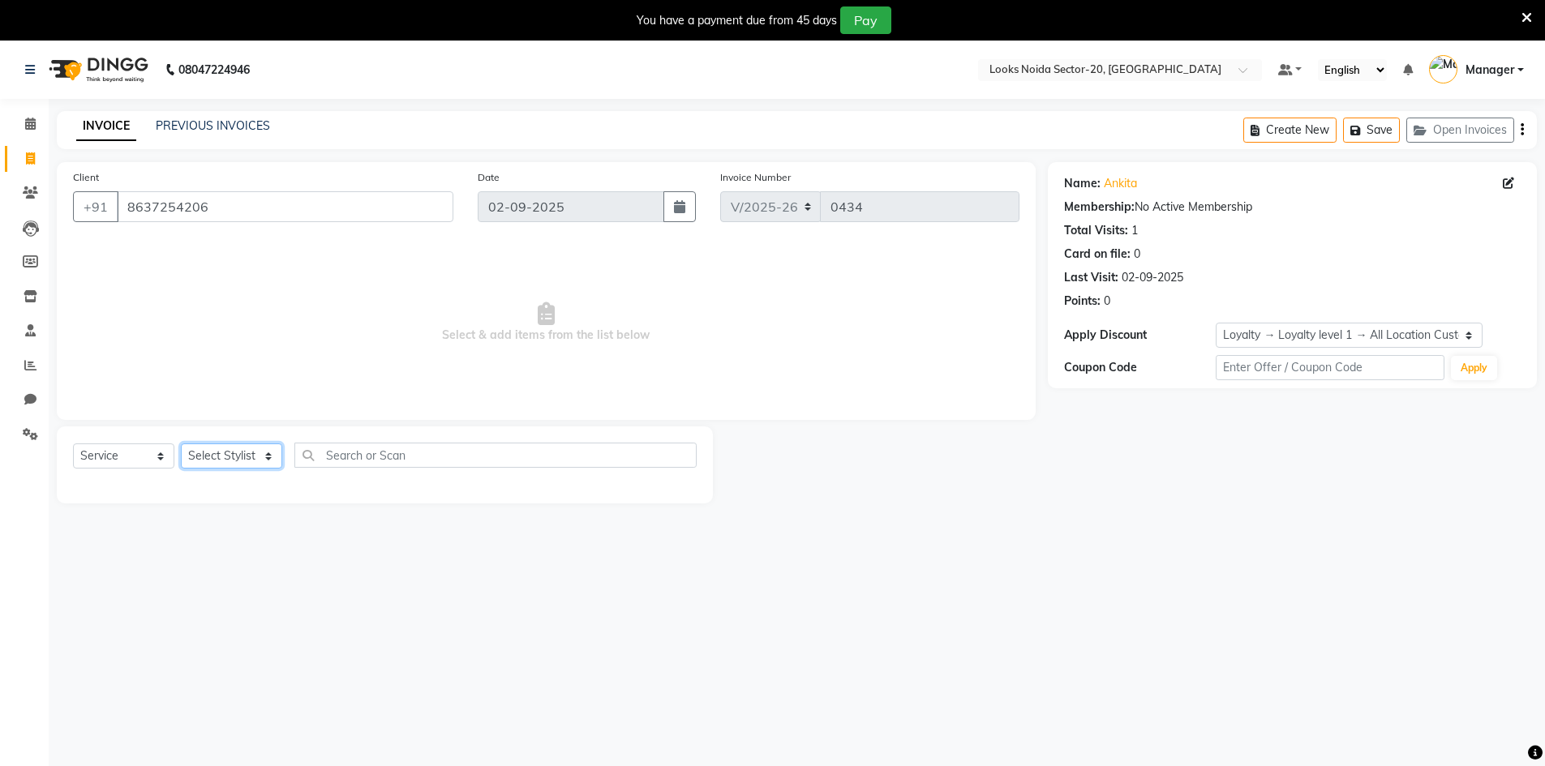
click at [245, 450] on select "Select Stylist Aarti Sharma Adil Amit_pdct Counter_Sales Fardeen Mahfoos Mahi M…" at bounding box center [231, 456] width 101 height 25
select select "86763"
click at [181, 444] on select "Select Stylist Aarti Sharma Adil Amit_pdct Counter_Sales Fardeen Mahfoos Mahi M…" at bounding box center [231, 456] width 101 height 25
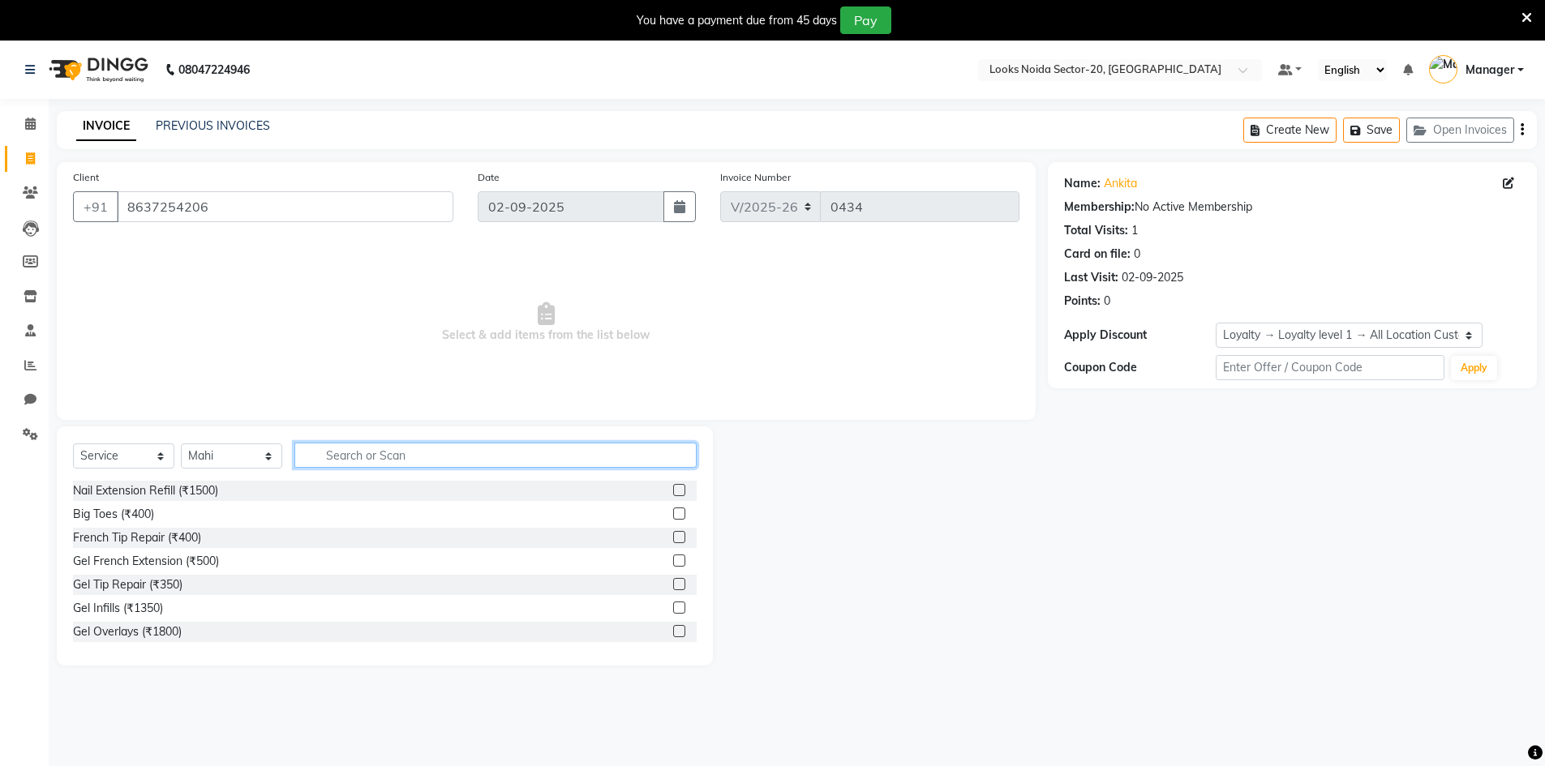
click at [443, 460] on input "text" at bounding box center [495, 455] width 402 height 25
type input "EYE"
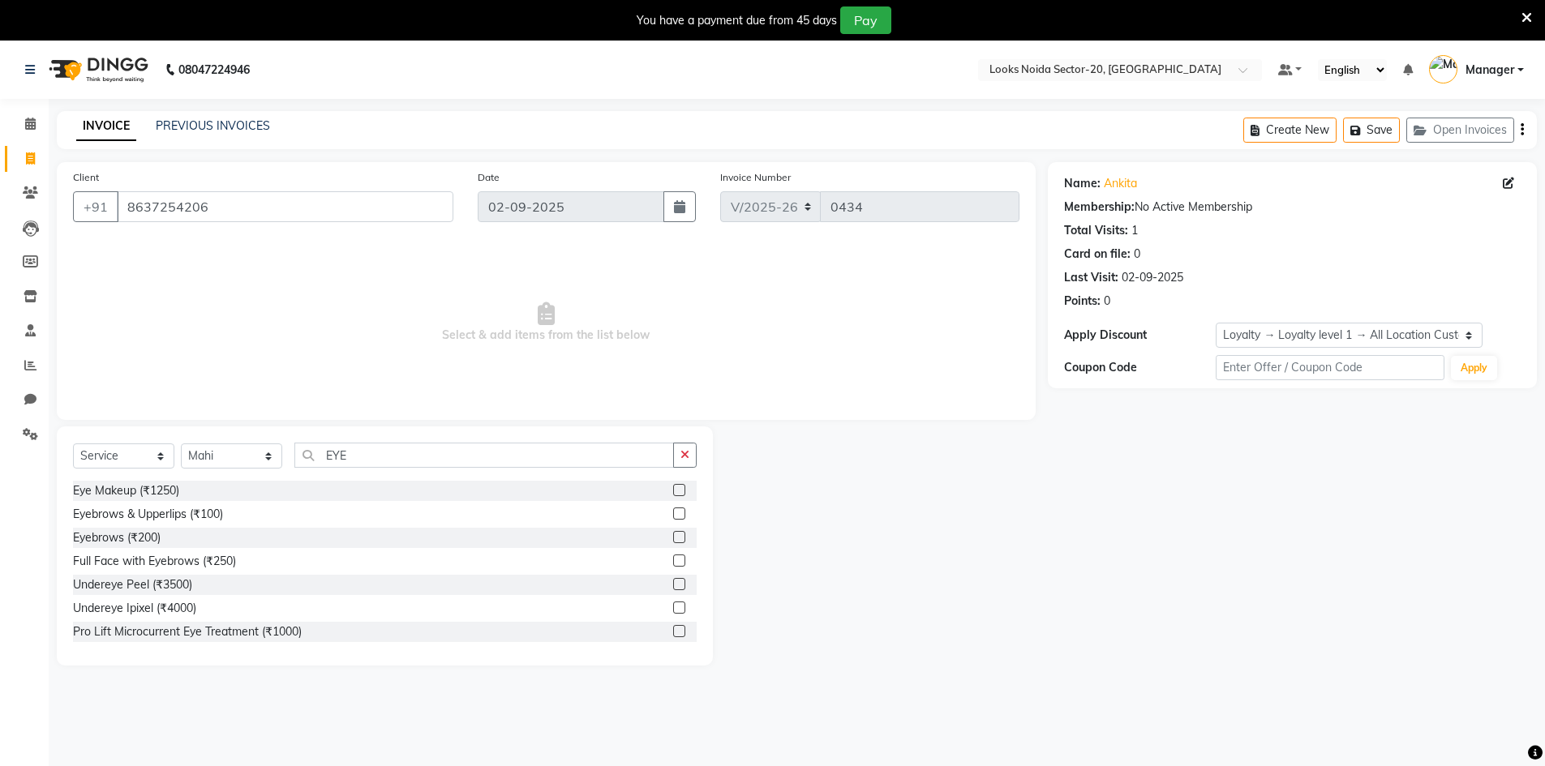
click at [673, 536] on label at bounding box center [679, 537] width 12 height 12
click at [673, 536] on input "checkbox" at bounding box center [678, 538] width 11 height 11
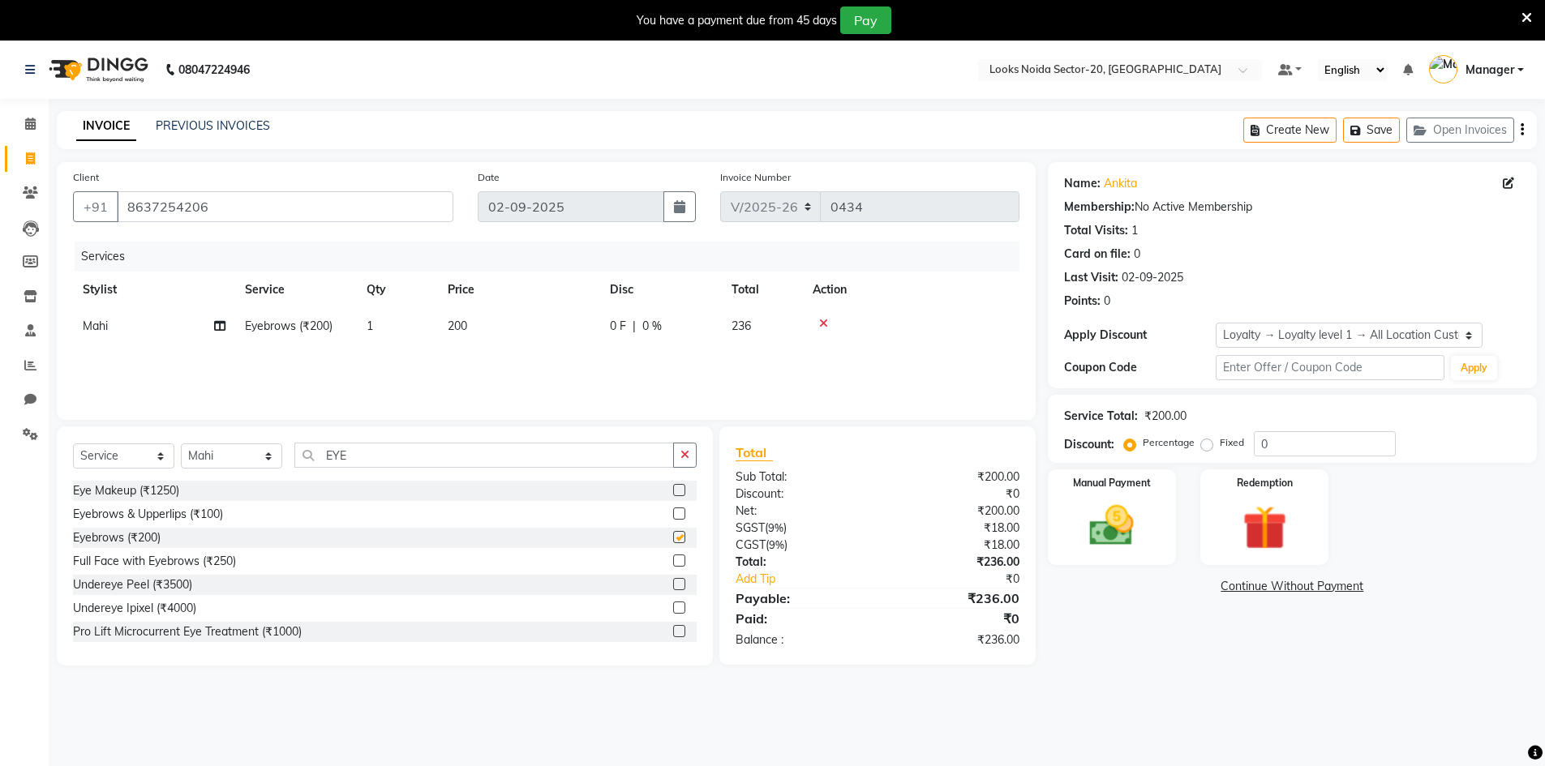
checkbox input "false"
click at [426, 447] on input "EYE" at bounding box center [484, 455] width 380 height 25
type input "E"
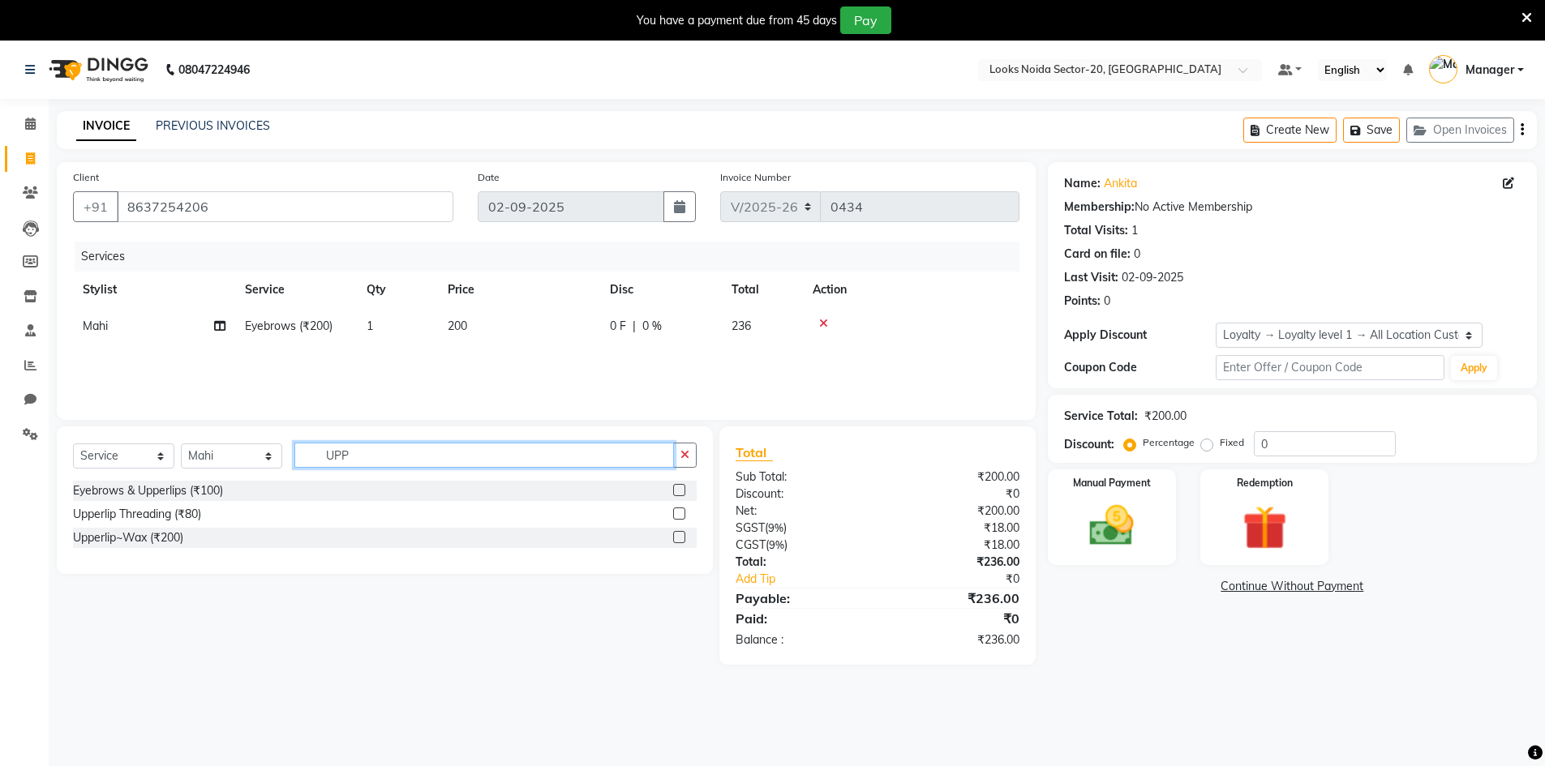
type input "UPP"
click at [684, 530] on div at bounding box center [685, 538] width 24 height 20
click at [678, 541] on label at bounding box center [679, 537] width 12 height 12
click at [678, 541] on input "checkbox" at bounding box center [678, 538] width 11 height 11
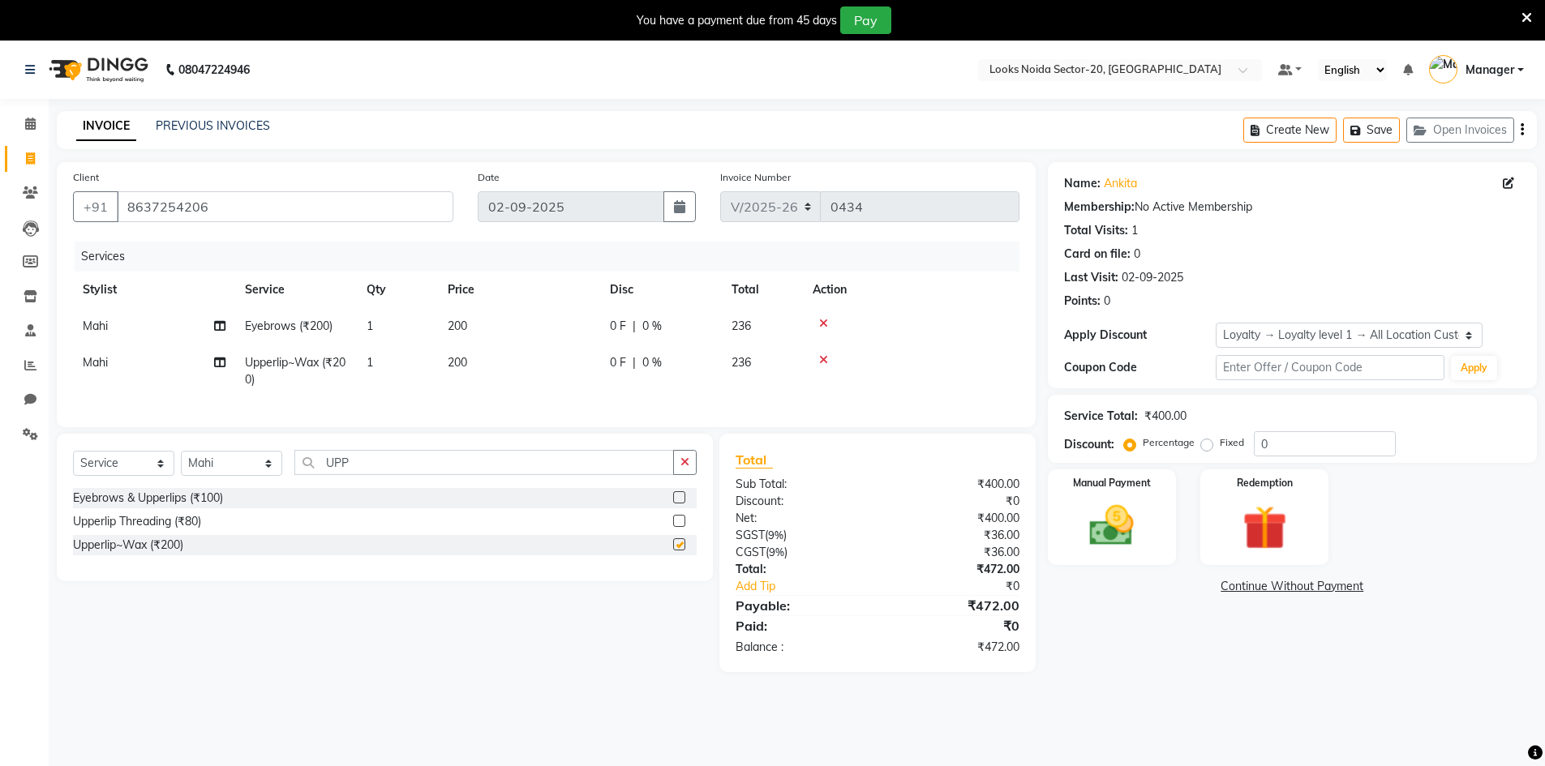
checkbox input "false"
click at [451, 356] on span "200" at bounding box center [457, 362] width 19 height 15
select select "86763"
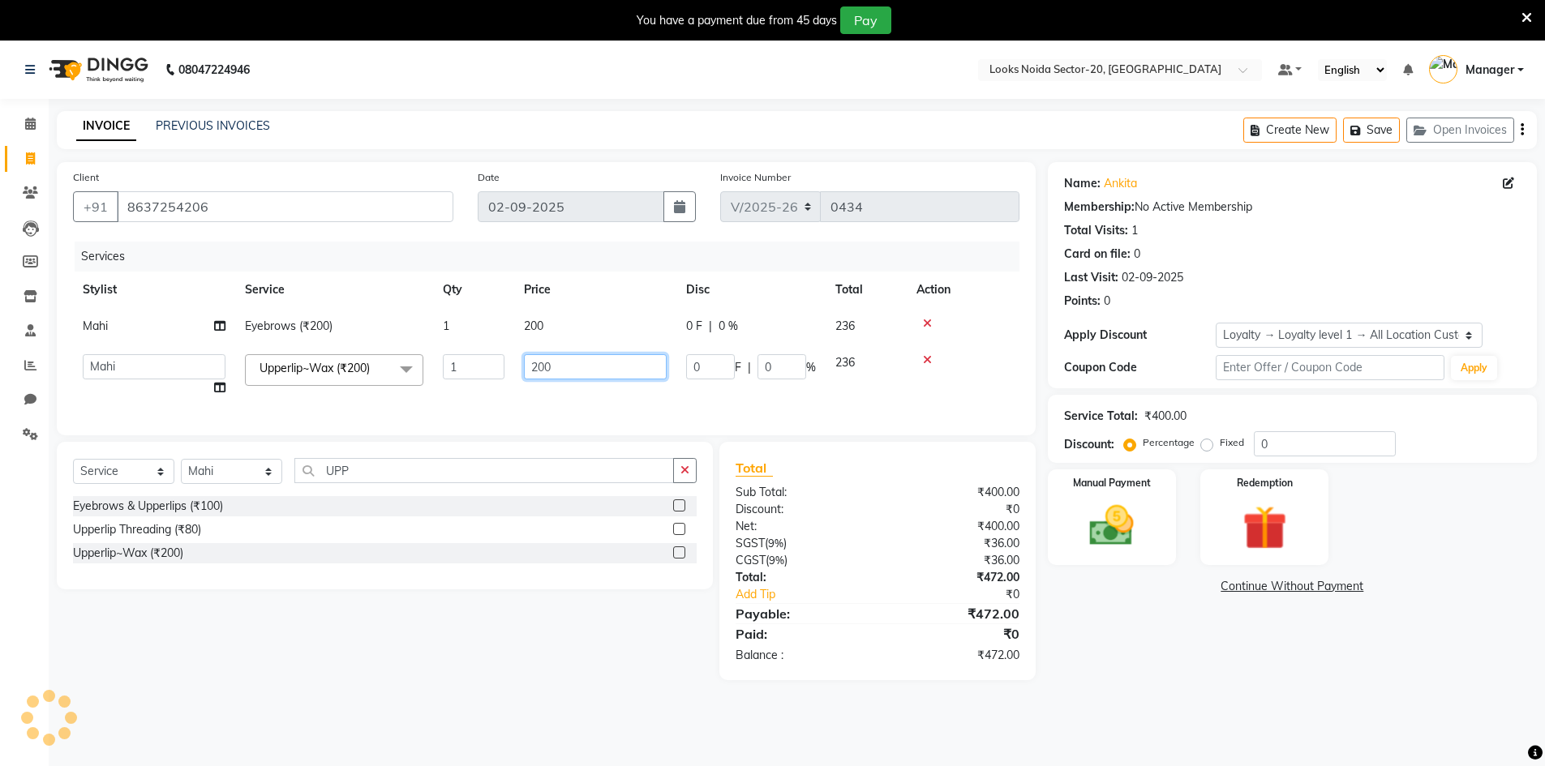
click at [580, 366] on input "200" at bounding box center [595, 366] width 143 height 25
type input "2"
type input "5"
type input "150"
click at [568, 316] on td "200" at bounding box center [595, 326] width 162 height 36
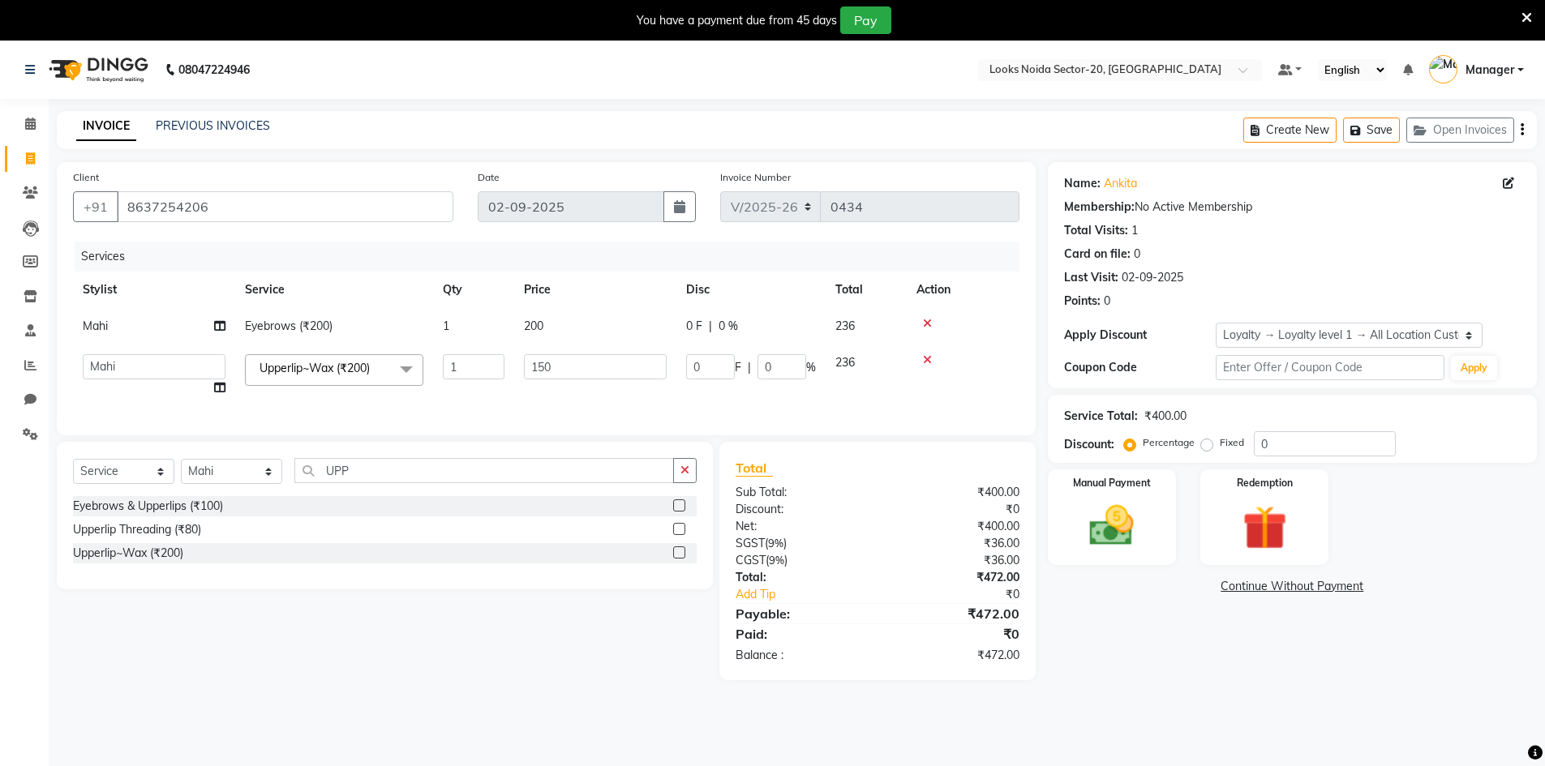
select select "86763"
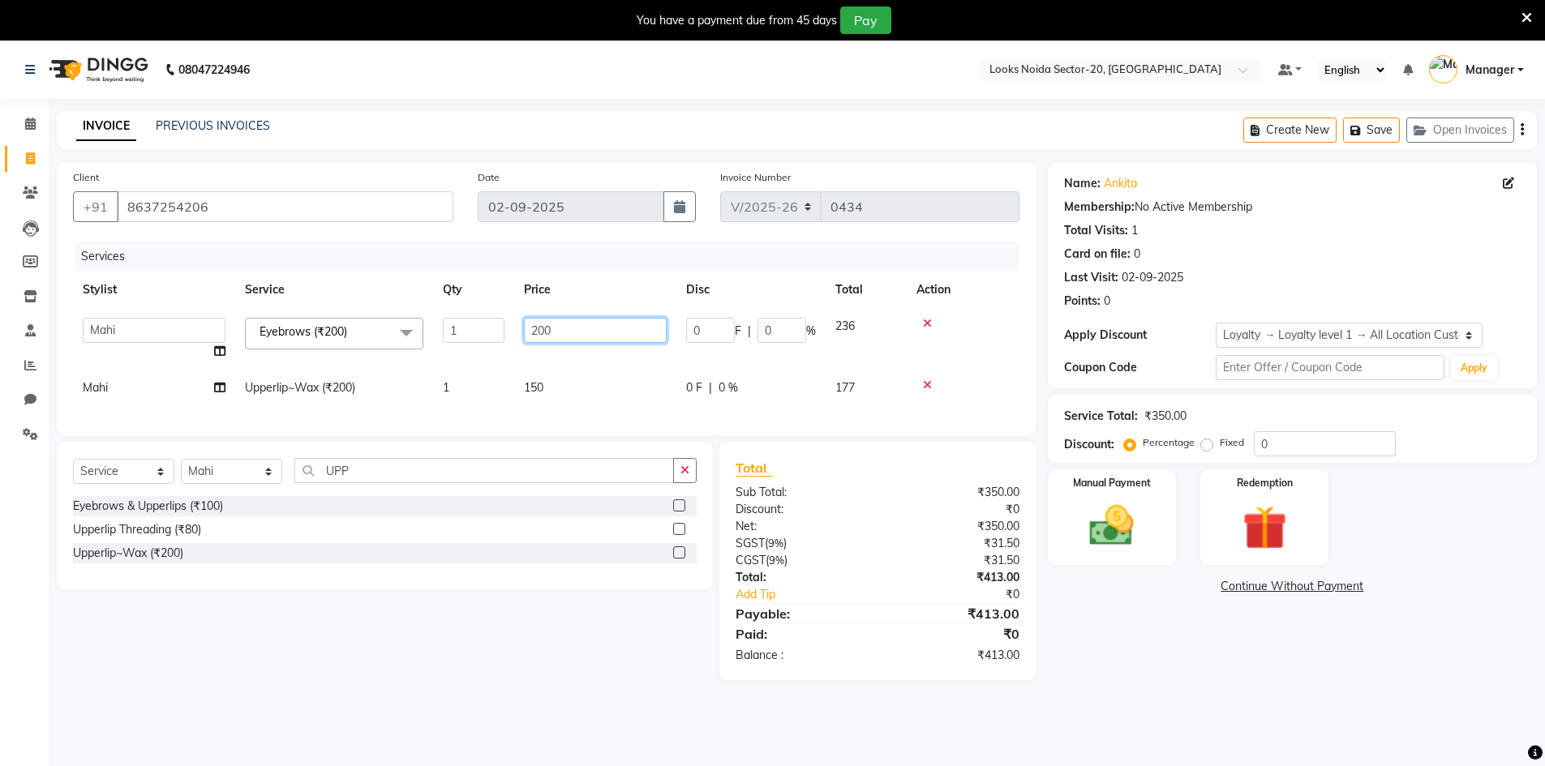
click at [577, 332] on input "200" at bounding box center [595, 330] width 143 height 25
type input "2"
type input "50"
click at [1167, 695] on main "INVOICE PREVIOUS INVOICES Create New Save Open Invoices Client +91 8637254206 D…" at bounding box center [797, 408] width 1496 height 594
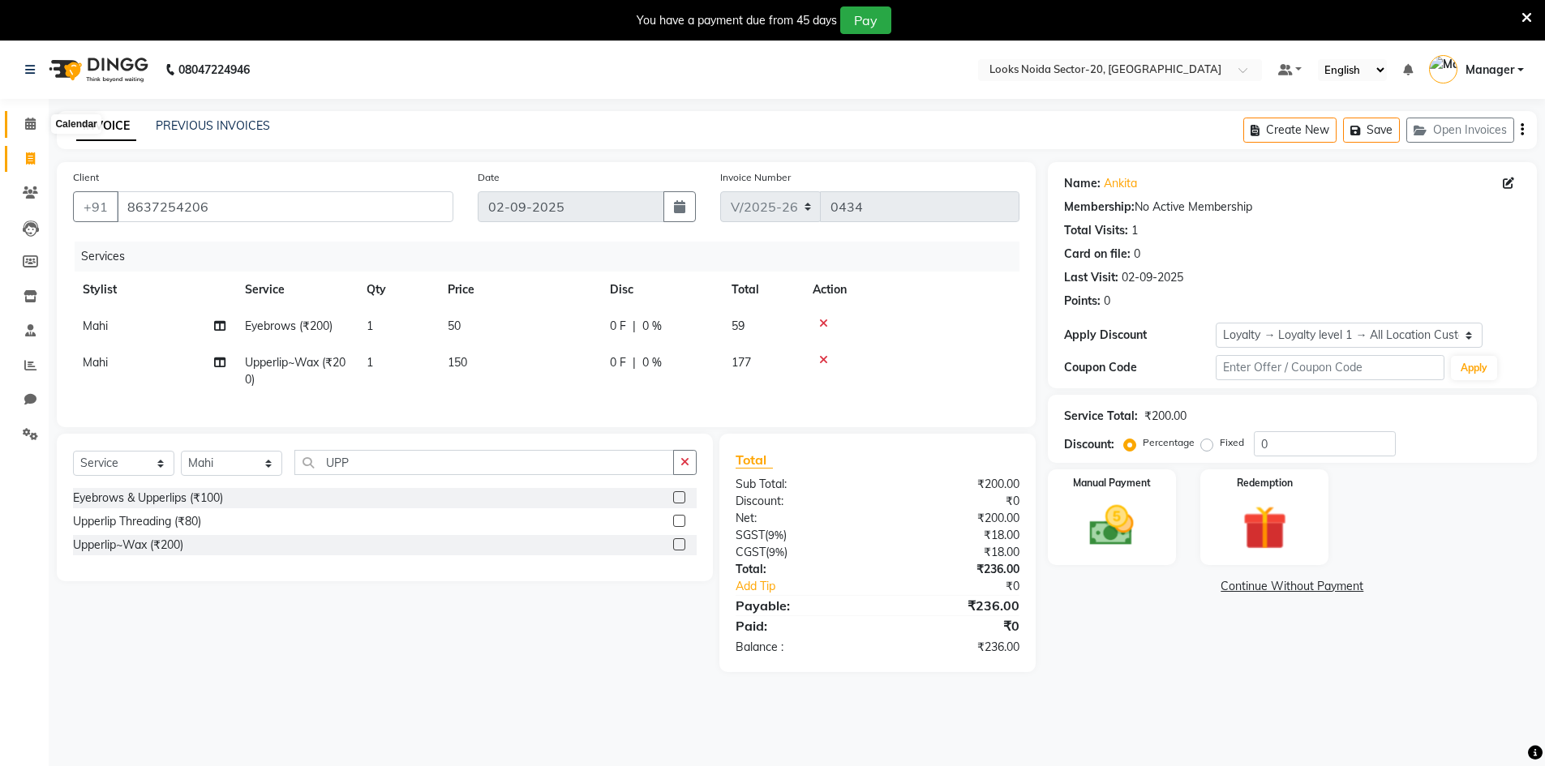
click at [21, 122] on span at bounding box center [30, 124] width 28 height 19
click at [1144, 543] on img at bounding box center [1112, 526] width 75 height 53
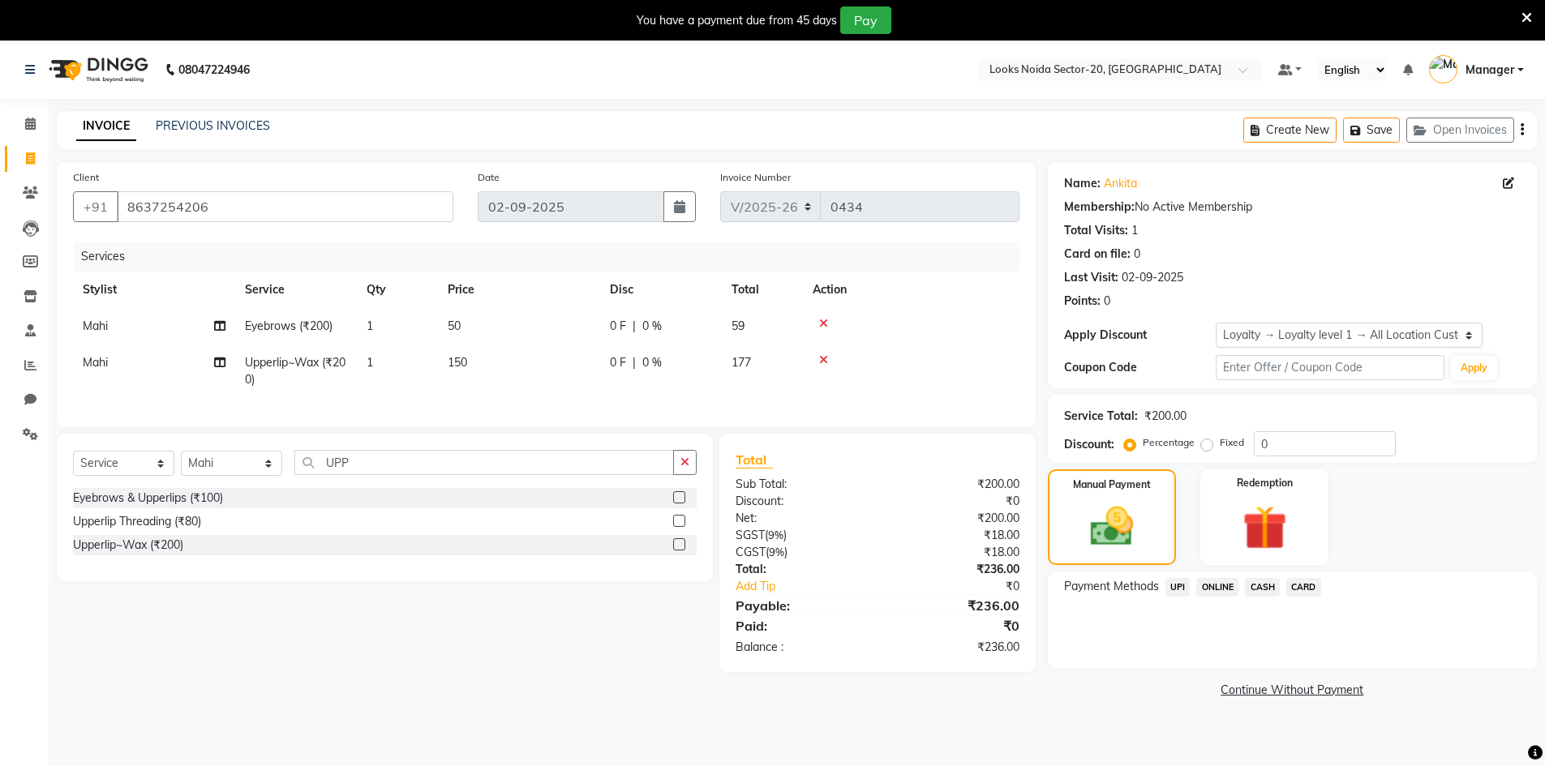
click at [1261, 588] on span "CASH" at bounding box center [1262, 587] width 35 height 19
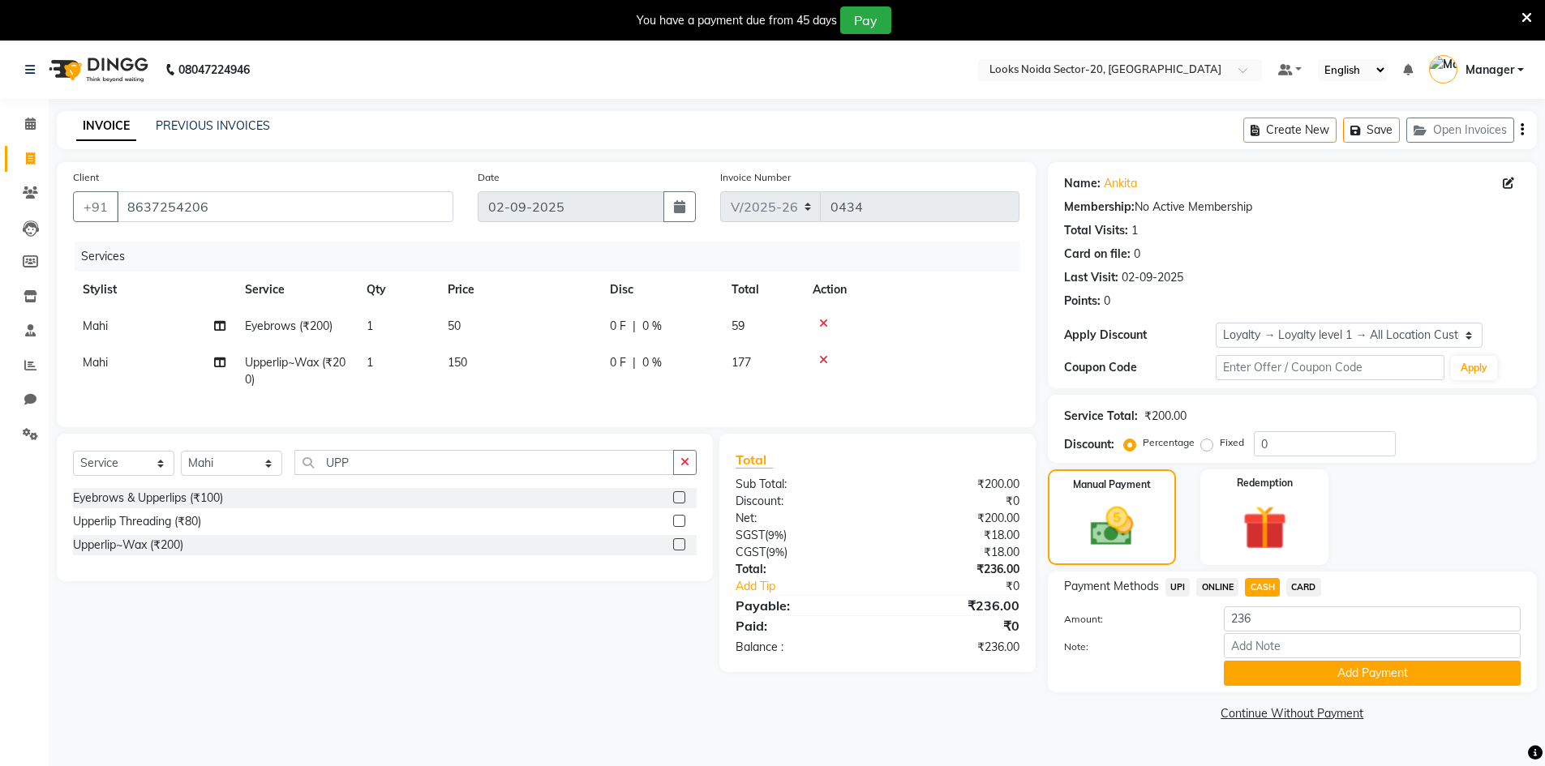
click at [1177, 586] on span "UPI" at bounding box center [1177, 587] width 25 height 19
click at [1306, 676] on button "Add Payment" at bounding box center [1372, 673] width 297 height 25
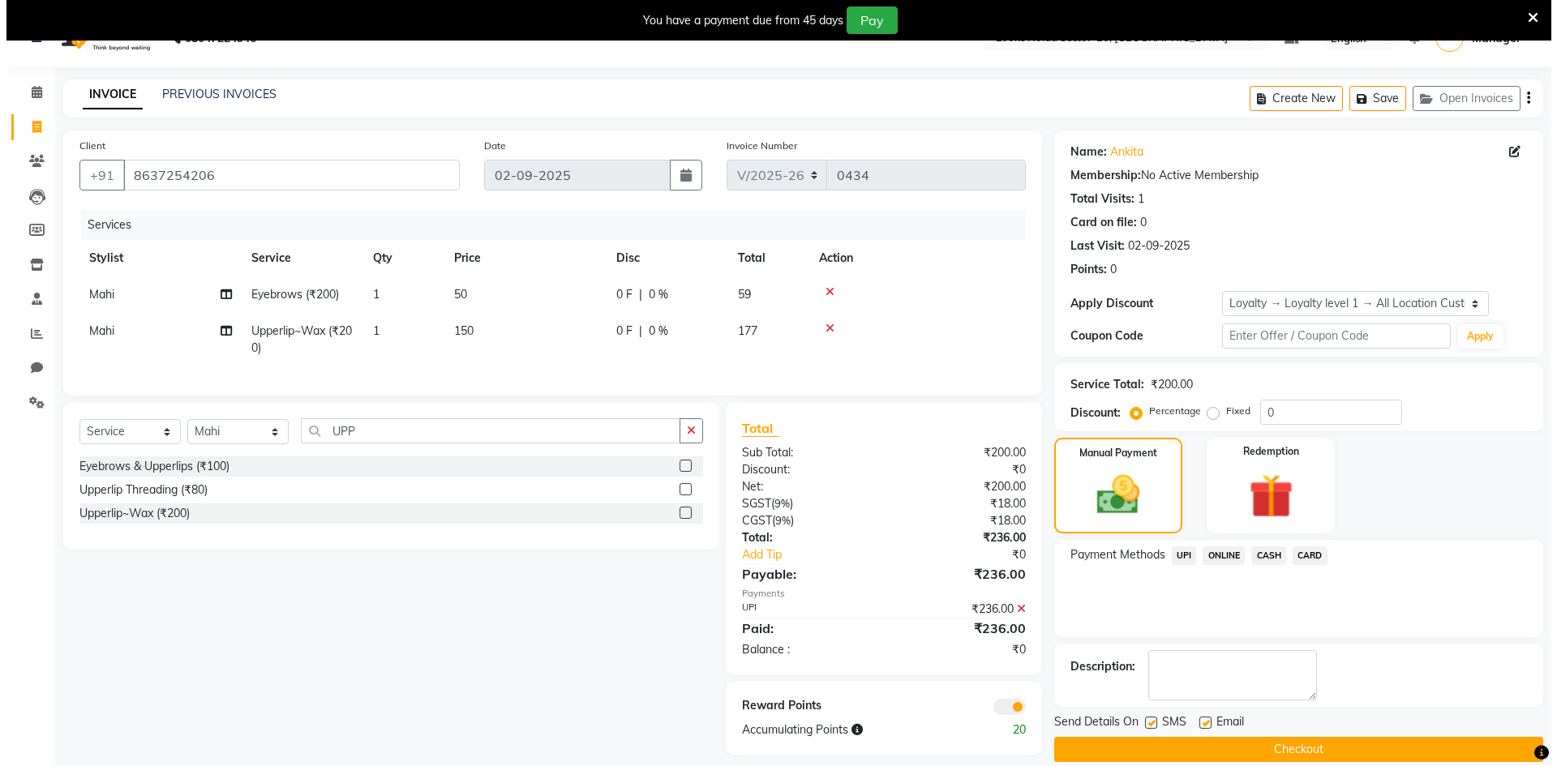
scroll to position [57, 0]
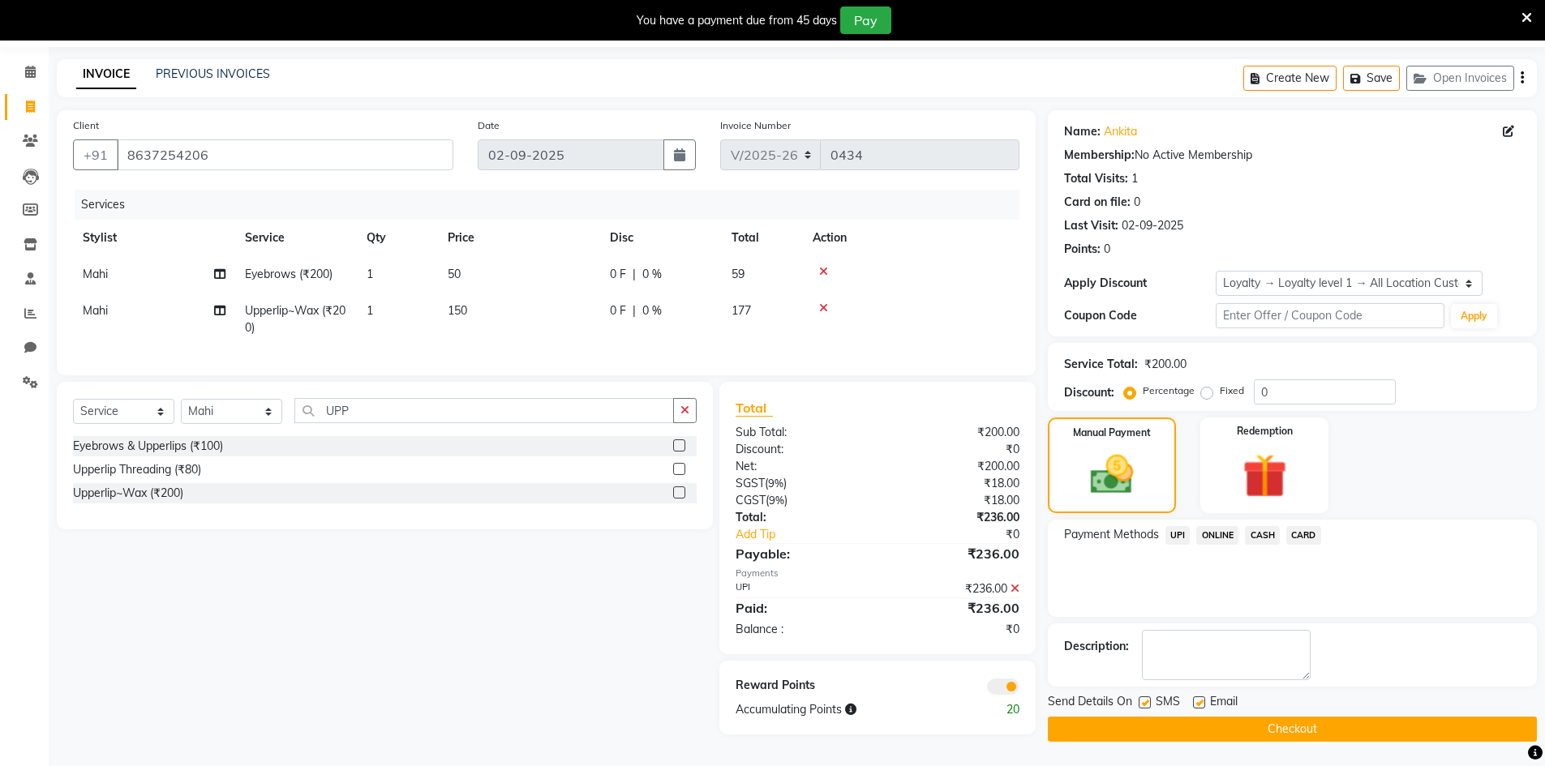
click at [1002, 687] on span at bounding box center [1003, 687] width 32 height 16
click at [1019, 689] on input "checkbox" at bounding box center [1019, 689] width 0 height 0
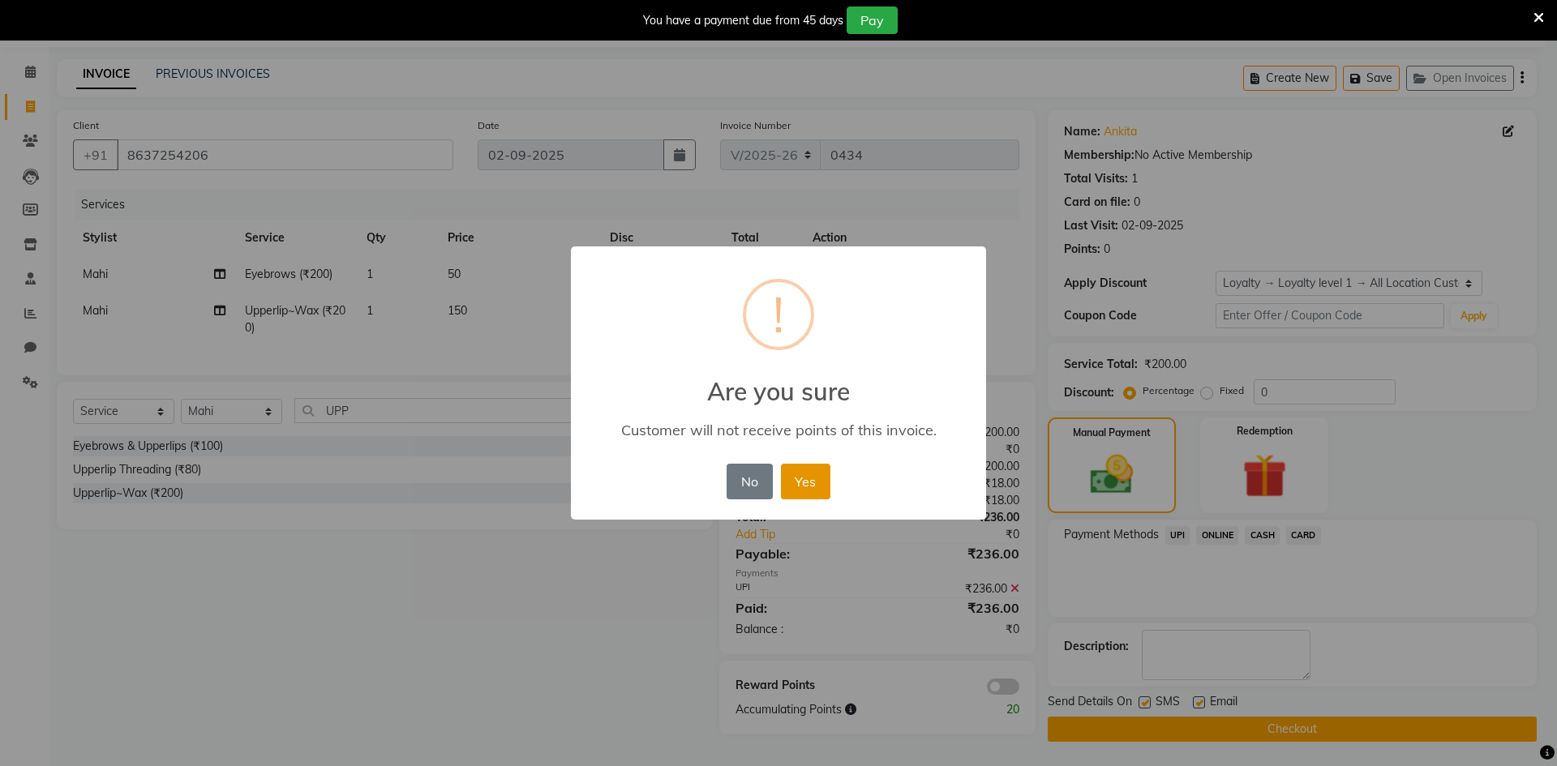
click at [826, 487] on button "Yes" at bounding box center [805, 482] width 49 height 36
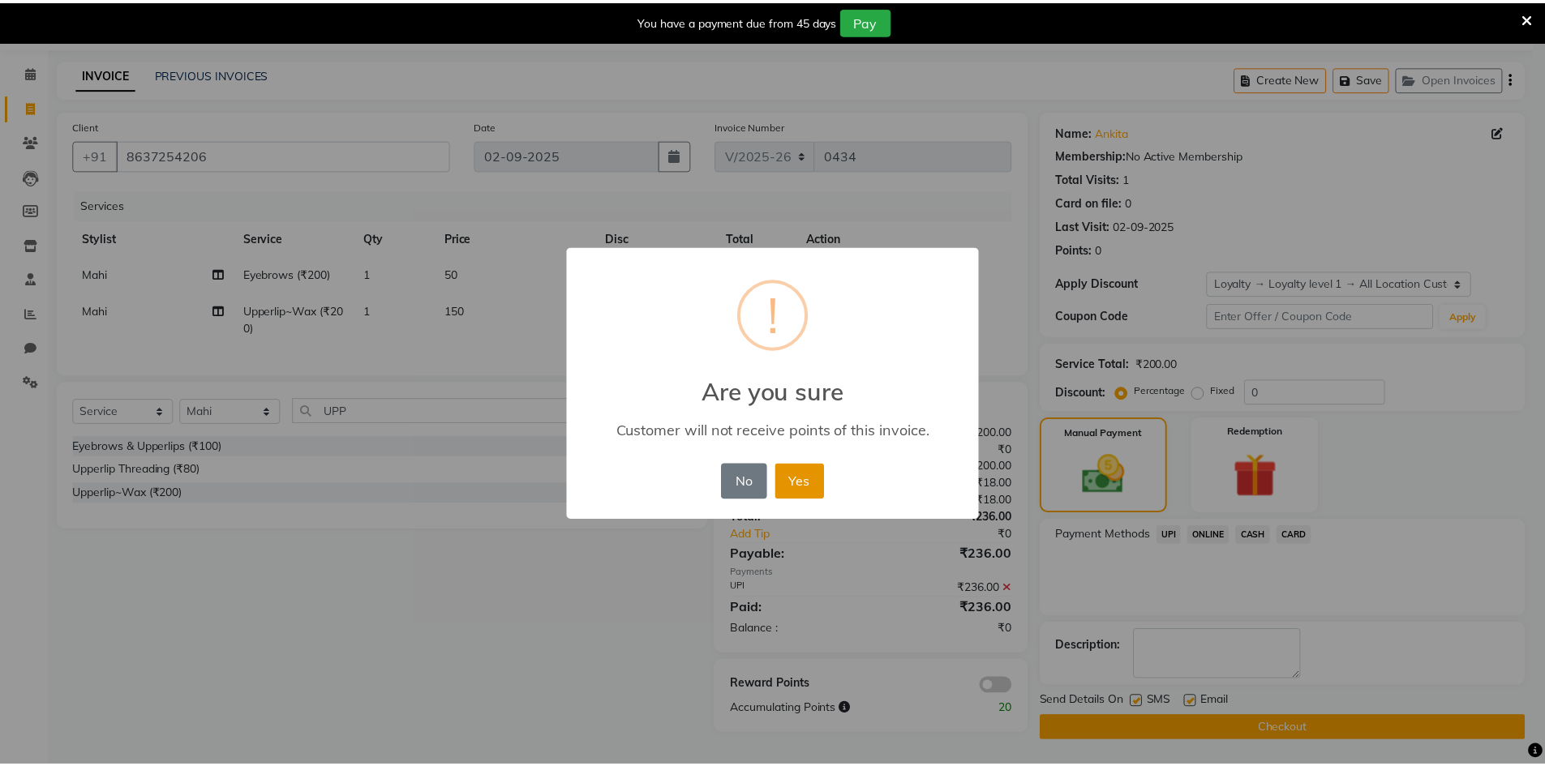
scroll to position [52, 0]
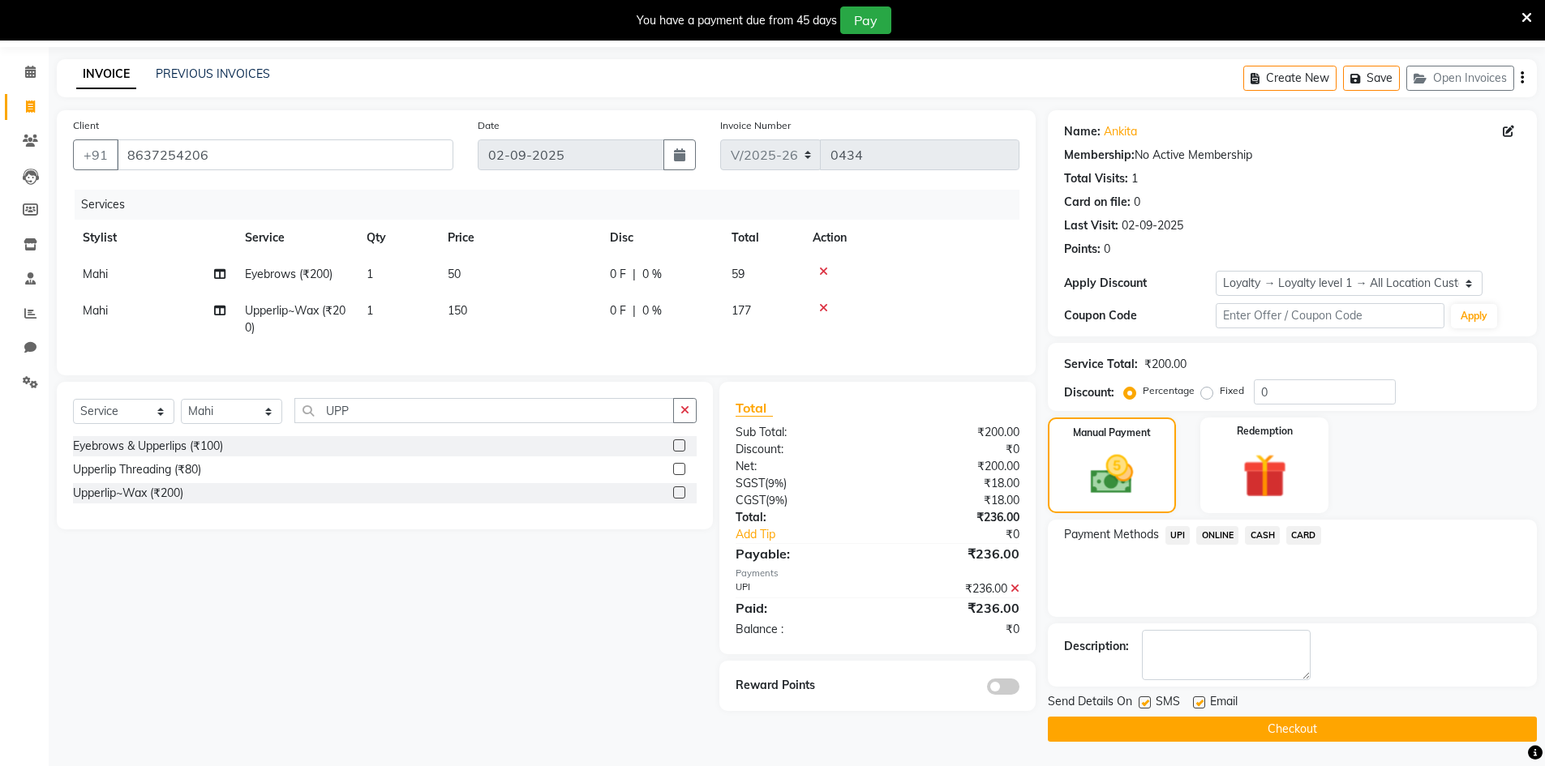
click at [1250, 721] on button "Checkout" at bounding box center [1292, 729] width 489 height 25
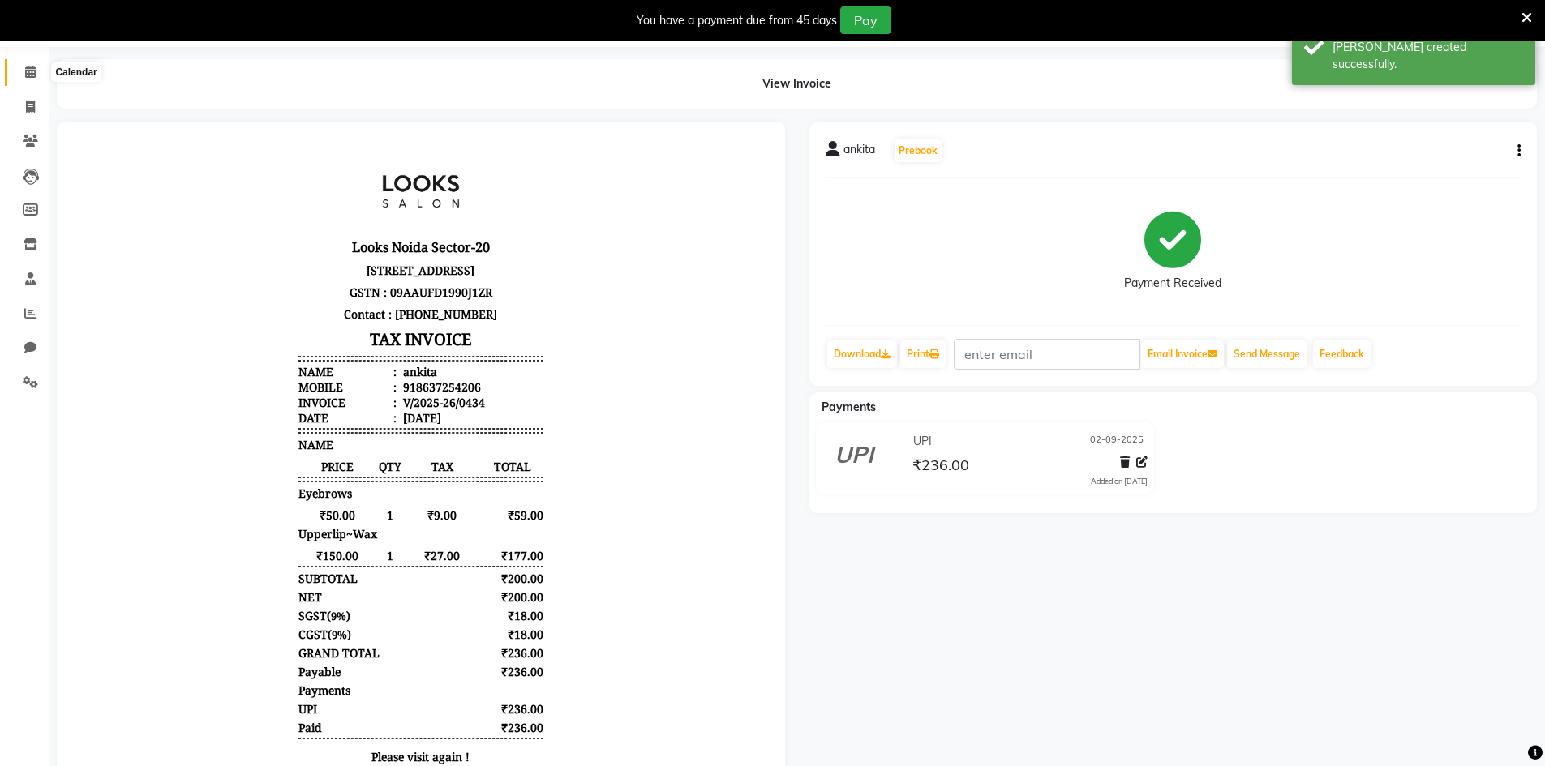
click at [31, 67] on icon at bounding box center [30, 72] width 11 height 12
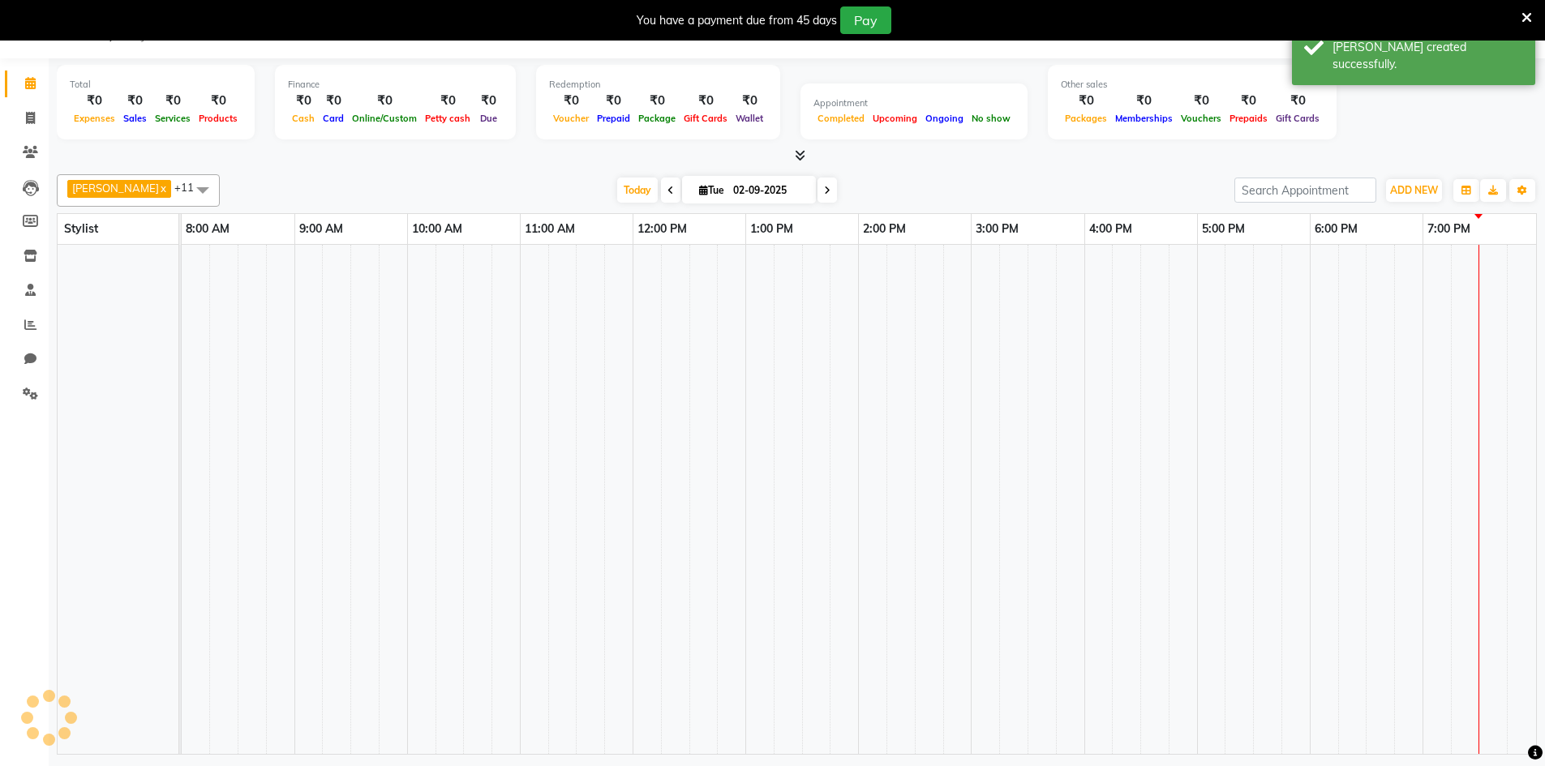
scroll to position [41, 0]
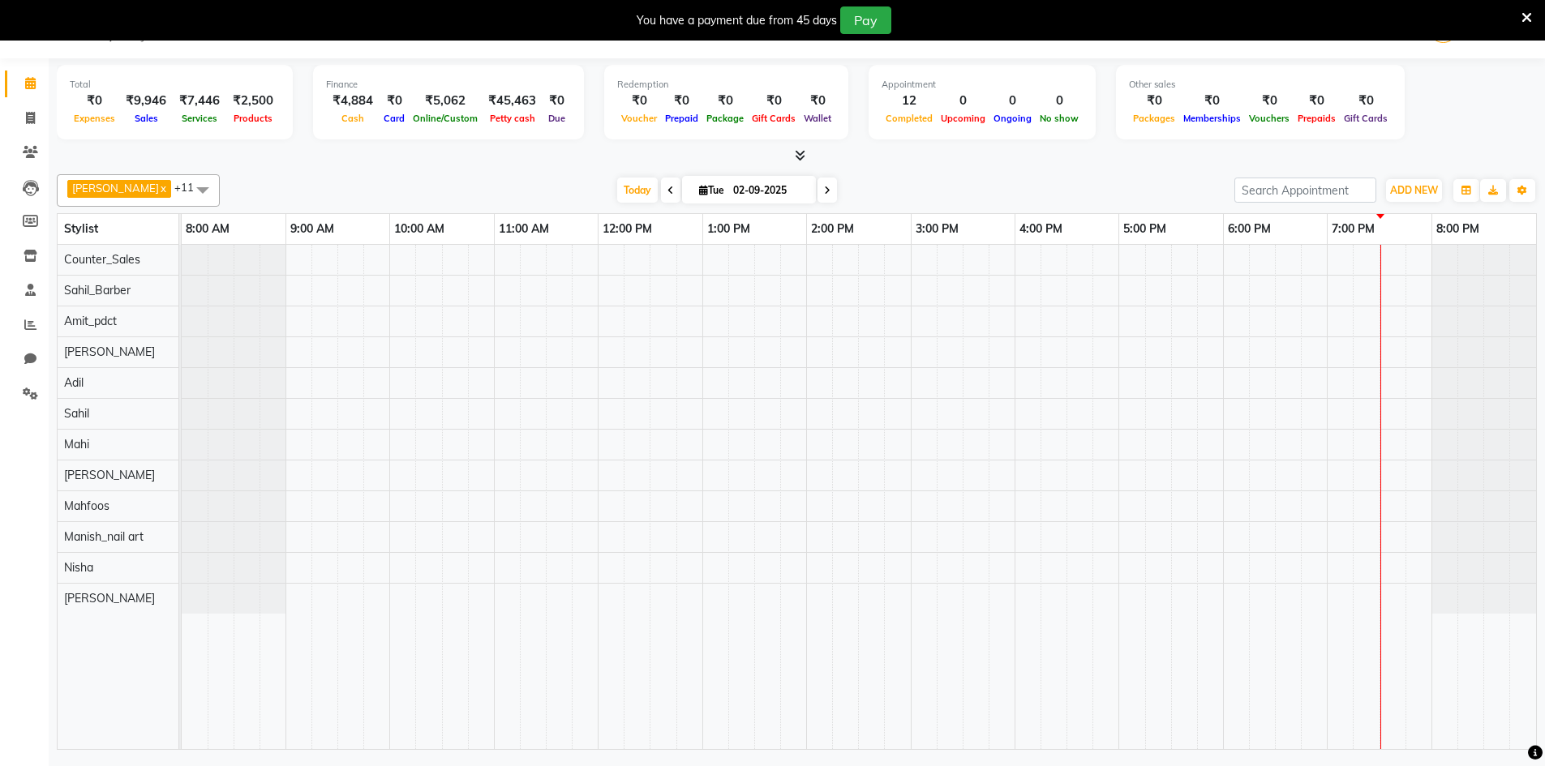
click at [1525, 15] on icon at bounding box center [1526, 18] width 11 height 15
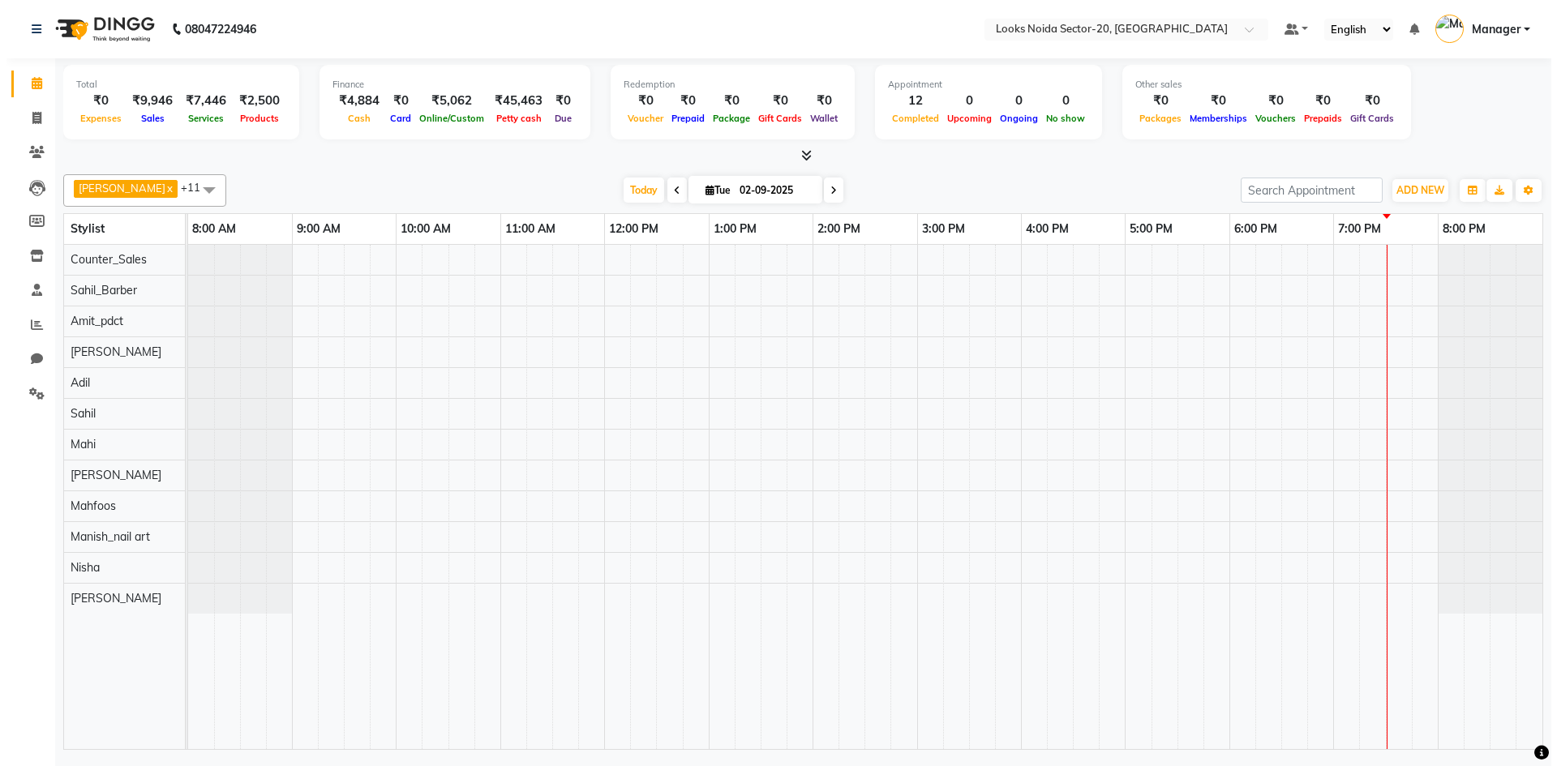
scroll to position [0, 0]
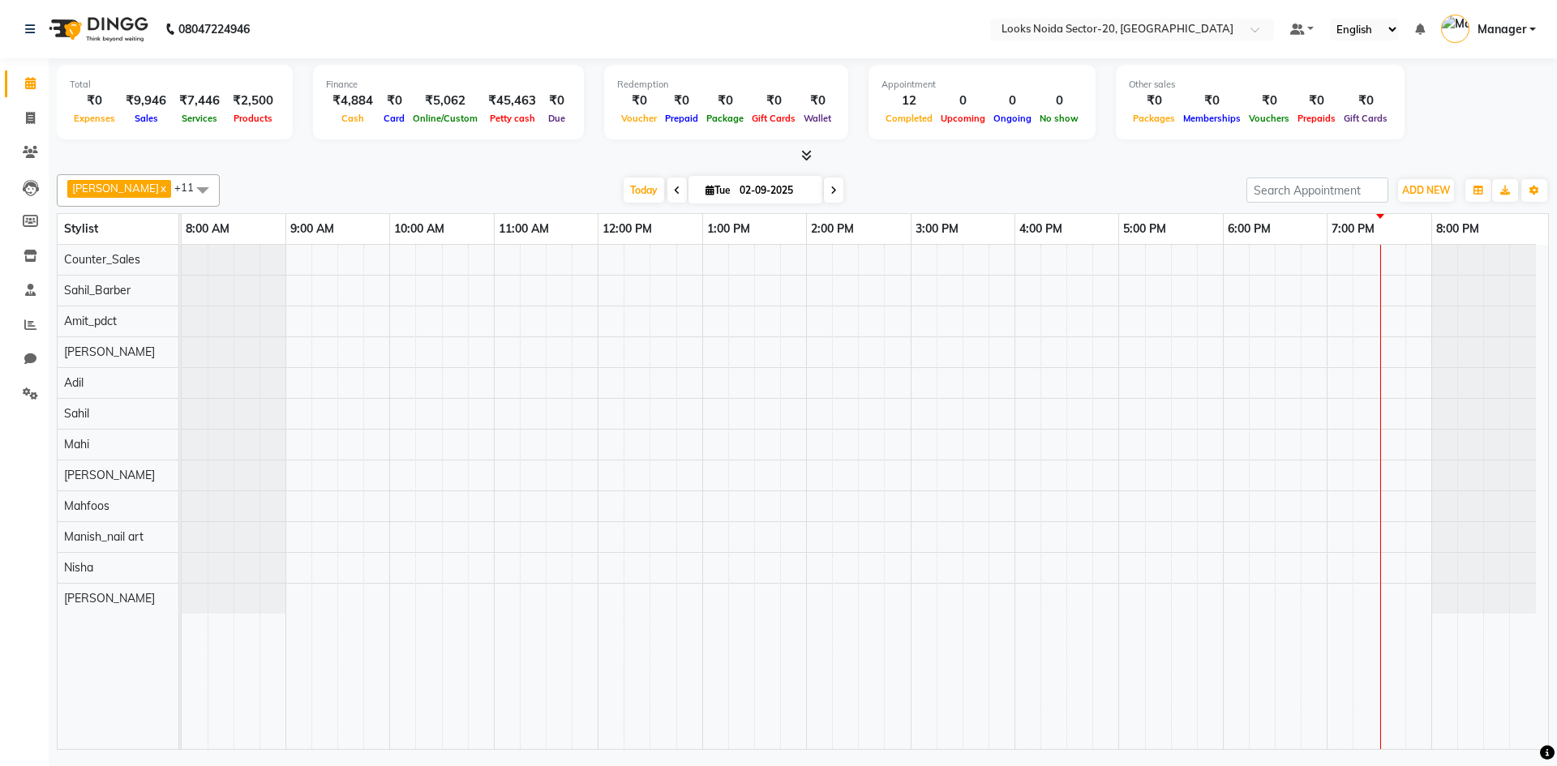
click at [41, 74] on link "Calendar" at bounding box center [24, 84] width 39 height 27
click at [37, 24] on link at bounding box center [33, 28] width 16 height 45
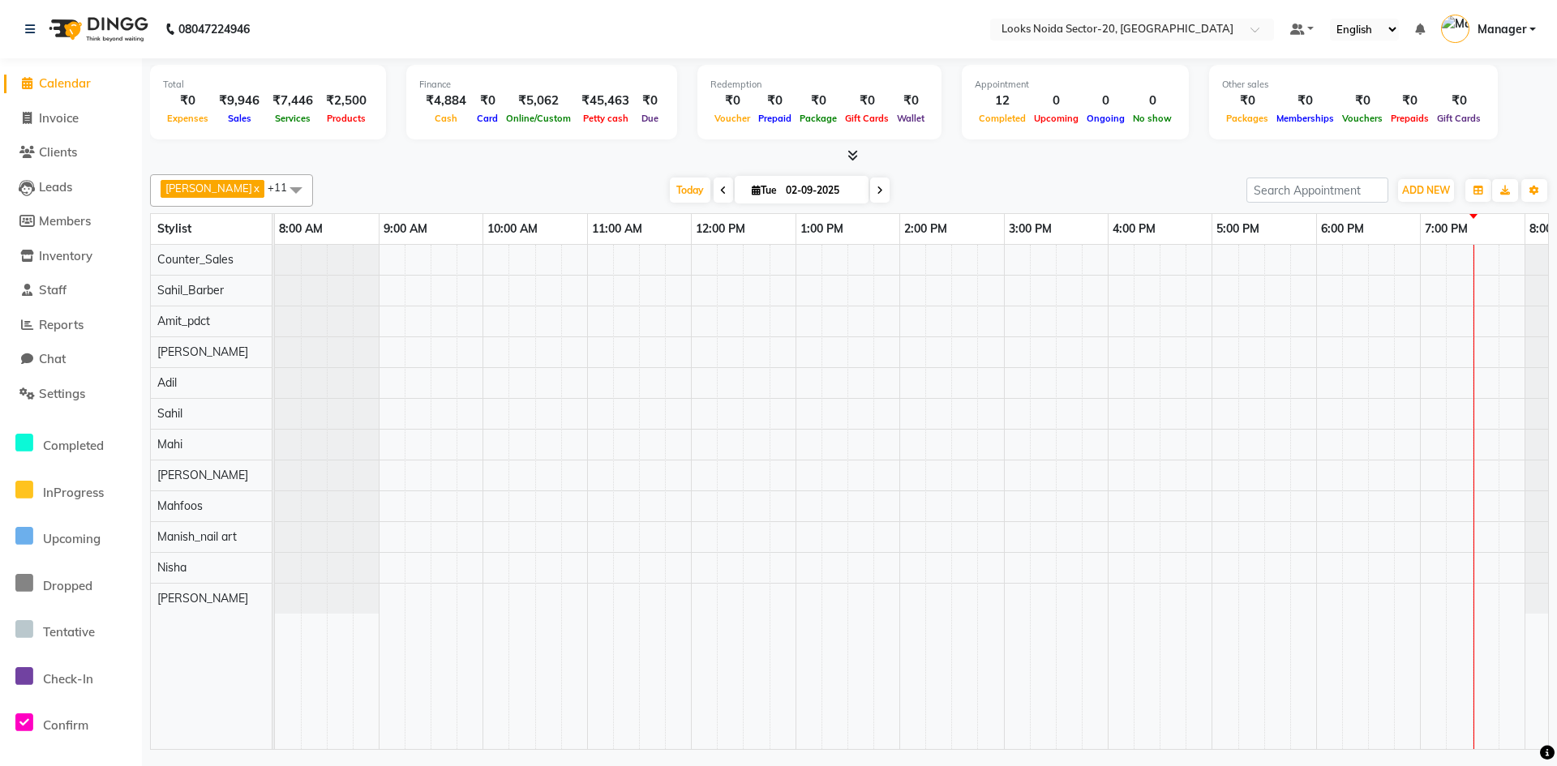
click at [22, 24] on div "08047224946" at bounding box center [137, 28] width 249 height 45
click at [34, 27] on icon at bounding box center [30, 29] width 10 height 11
